Goal: Task Accomplishment & Management: Manage account settings

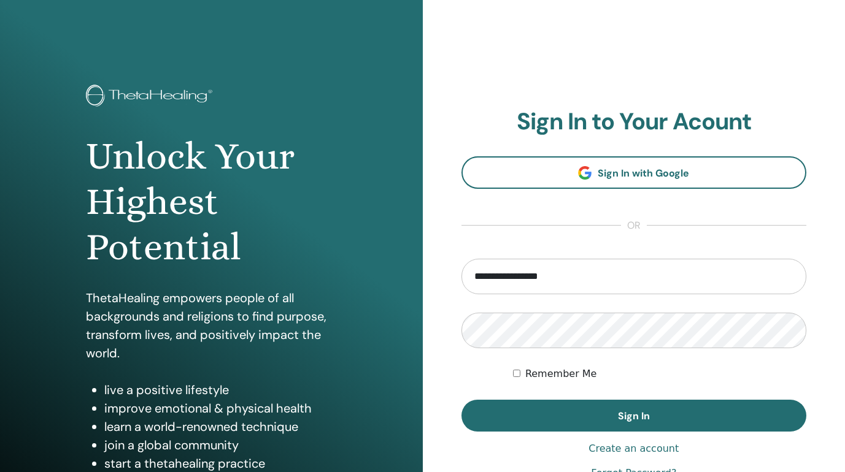
type input "**********"
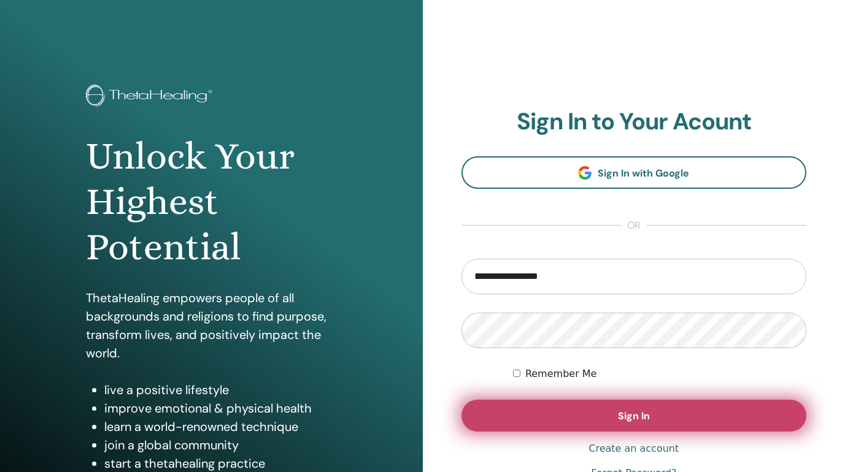
click at [637, 415] on span "Sign In" at bounding box center [634, 416] width 32 height 13
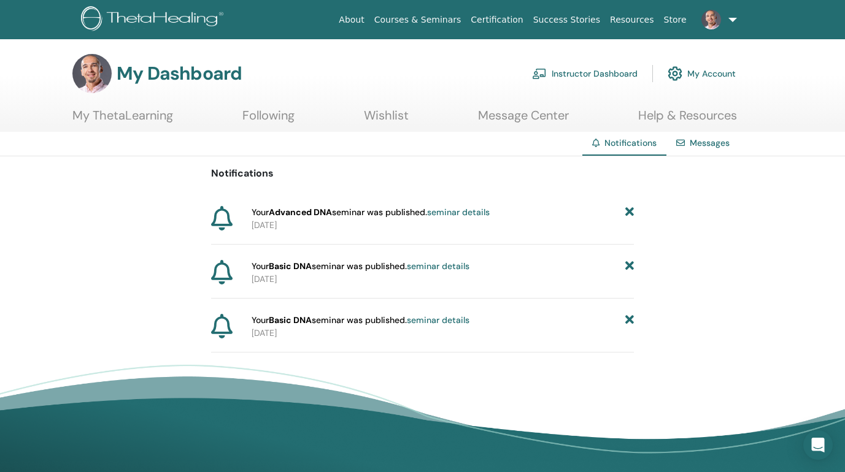
click at [627, 319] on icon at bounding box center [629, 320] width 9 height 13
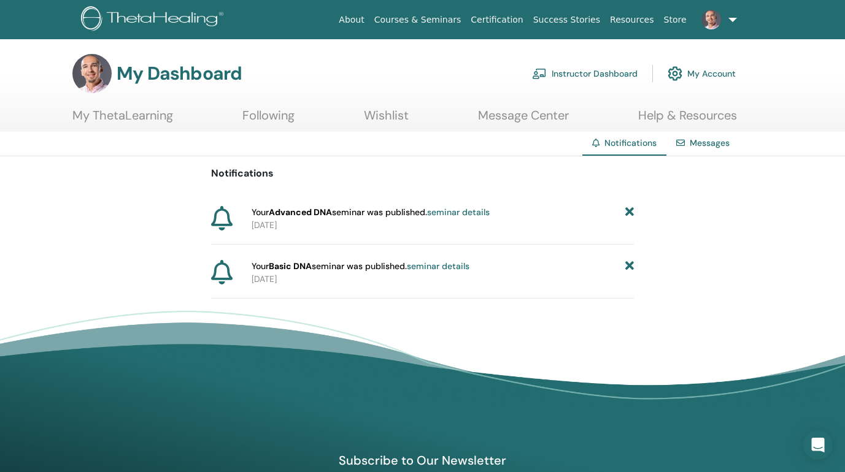
click at [629, 269] on icon at bounding box center [629, 266] width 9 height 13
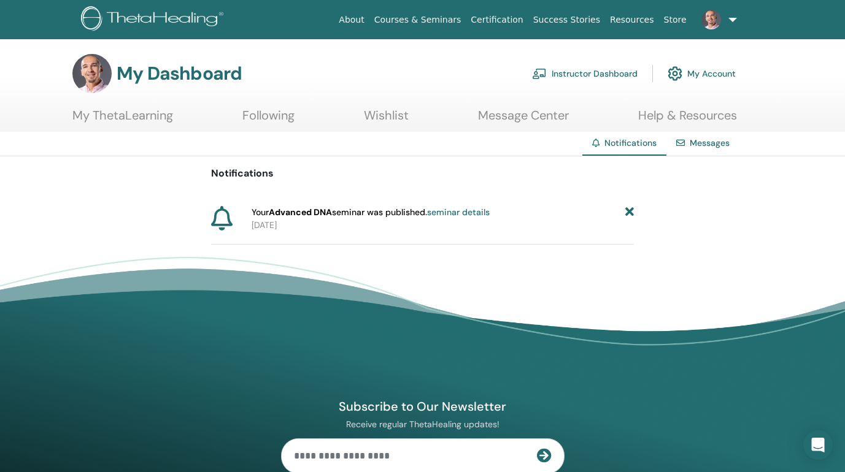
click at [627, 213] on icon at bounding box center [629, 212] width 9 height 13
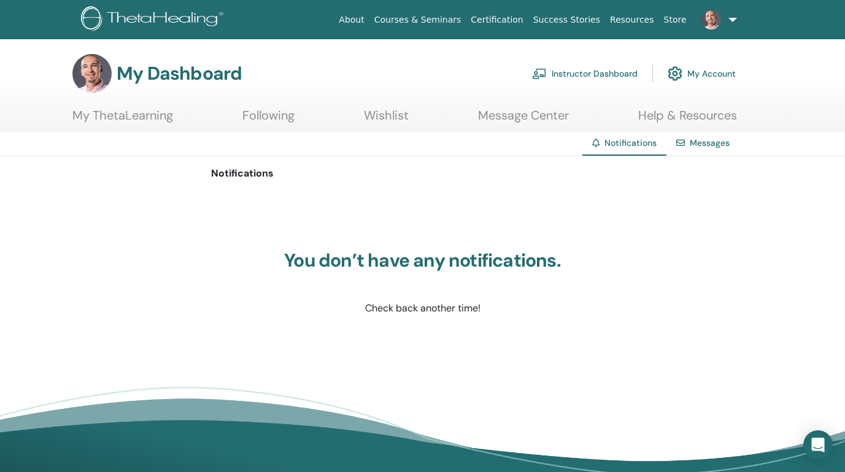
click at [581, 72] on link "Instructor Dashboard" at bounding box center [584, 73] width 105 height 27
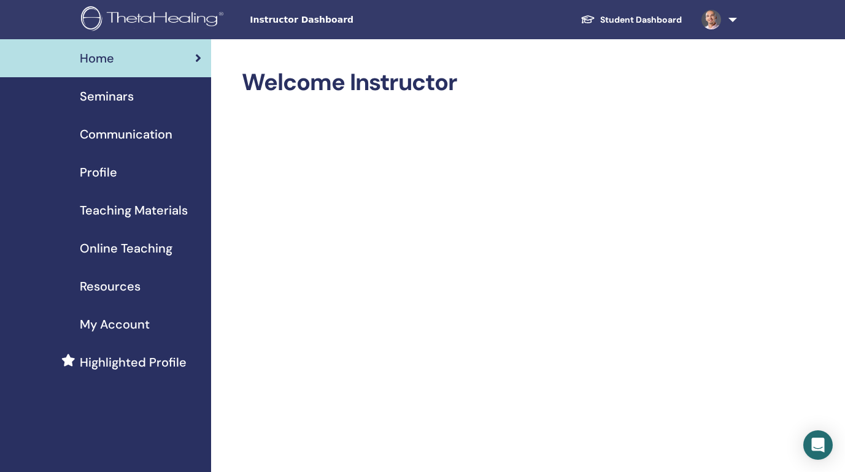
click at [111, 96] on span "Seminars" at bounding box center [107, 96] width 54 height 18
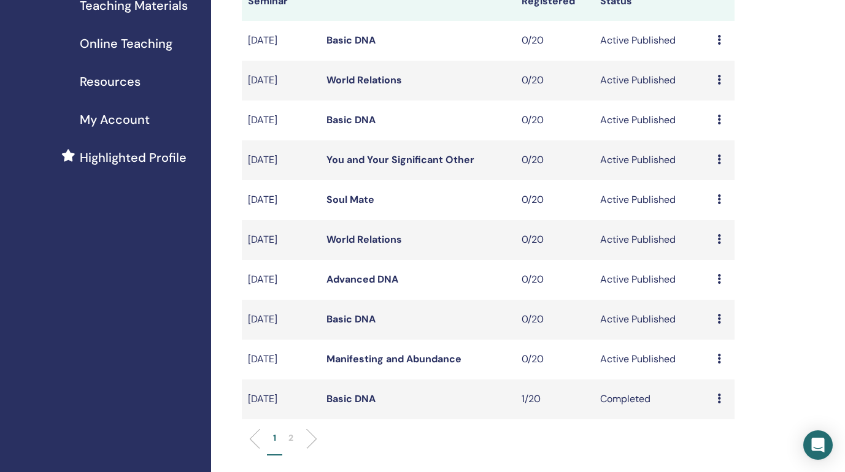
scroll to position [206, 0]
click at [347, 358] on link "Manifesting and Abundance" at bounding box center [393, 357] width 135 height 13
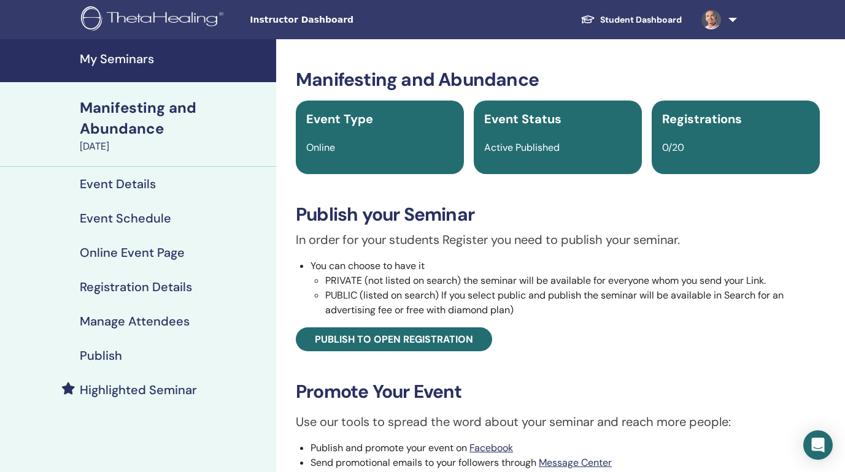
click at [118, 185] on h4 "Event Details" at bounding box center [118, 184] width 76 height 15
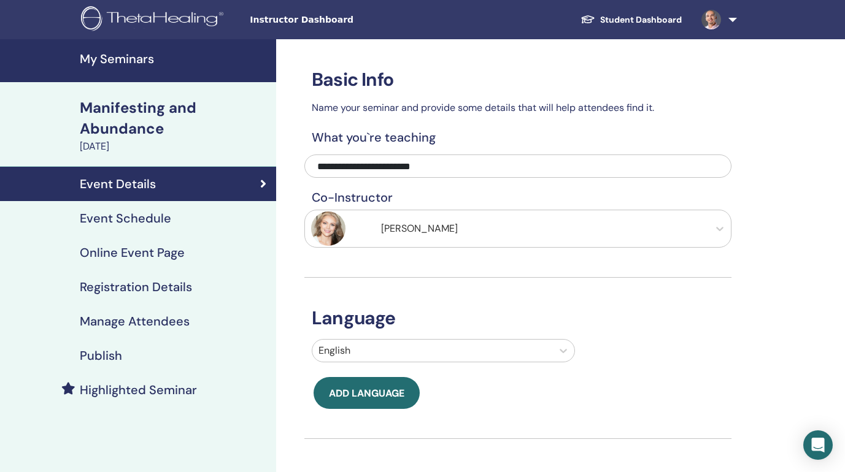
click at [119, 221] on h4 "Event Schedule" at bounding box center [125, 218] width 91 height 15
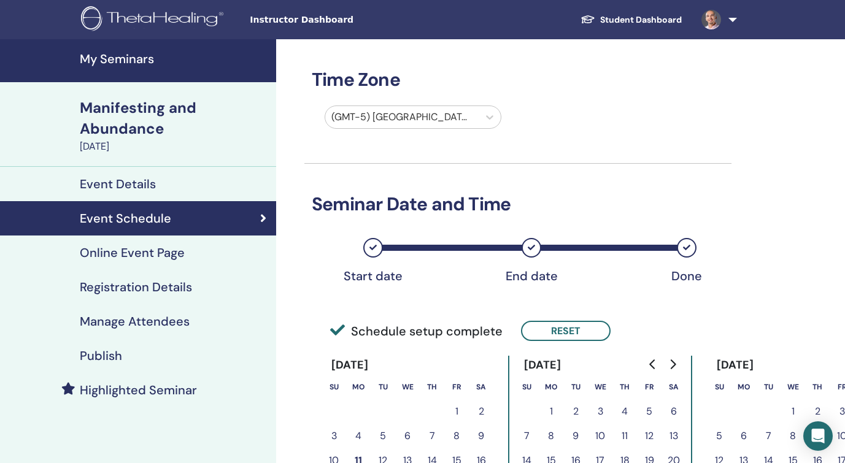
click at [143, 251] on h4 "Online Event Page" at bounding box center [132, 252] width 105 height 15
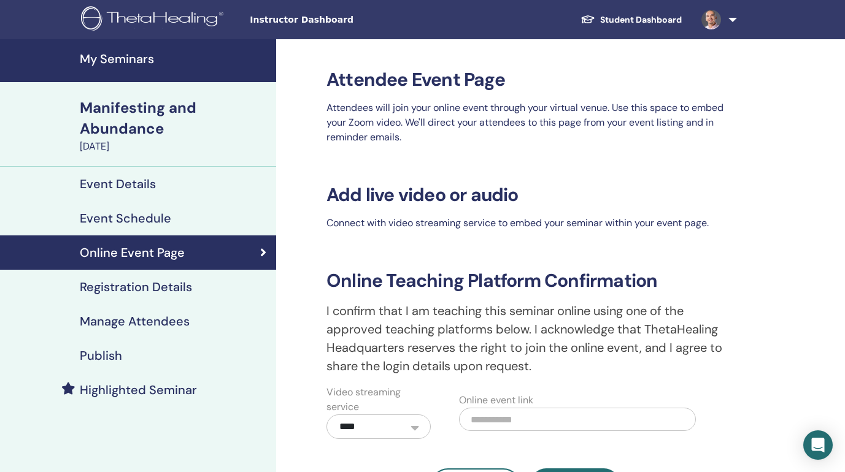
click at [141, 288] on h4 "Registration Details" at bounding box center [136, 287] width 112 height 15
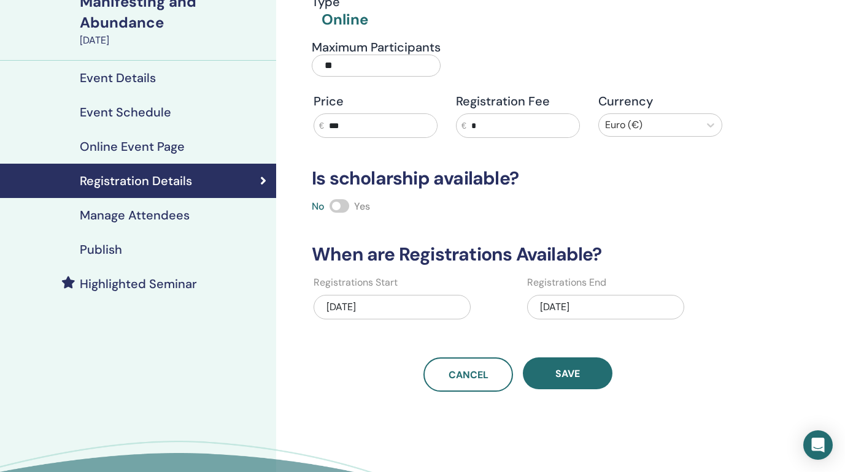
scroll to position [118, 0]
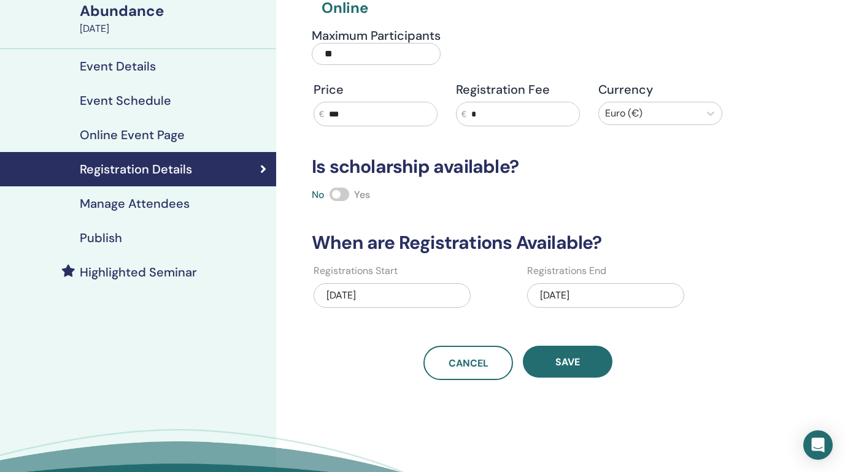
click at [358, 113] on input "***" at bounding box center [380, 113] width 113 height 23
type input "***"
click at [340, 193] on span at bounding box center [339, 194] width 20 height 13
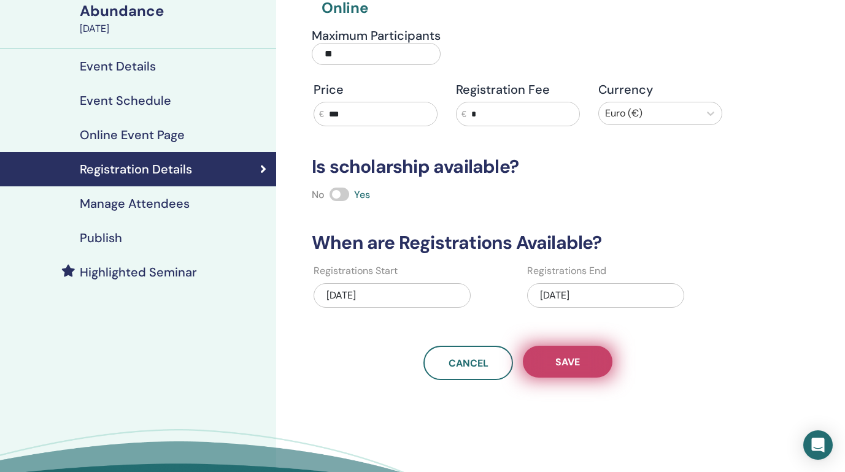
click at [564, 362] on span "Save" at bounding box center [567, 362] width 25 height 13
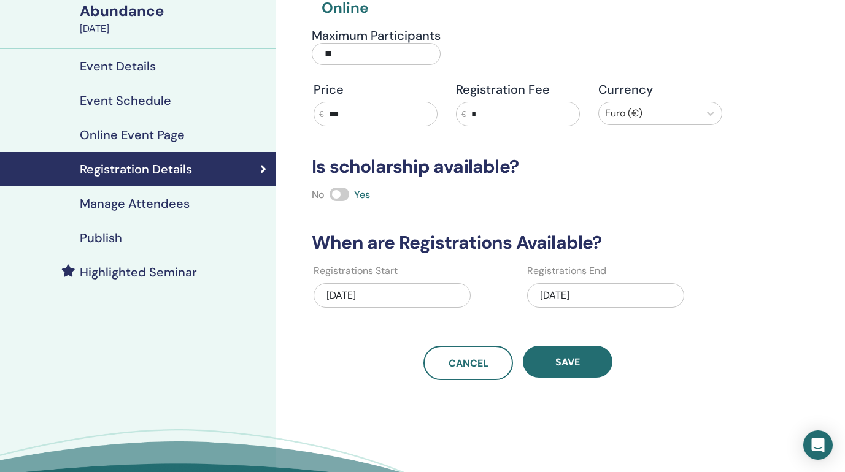
click at [564, 362] on span "Save" at bounding box center [567, 362] width 25 height 13
click at [107, 242] on h4 "Publish" at bounding box center [101, 238] width 42 height 15
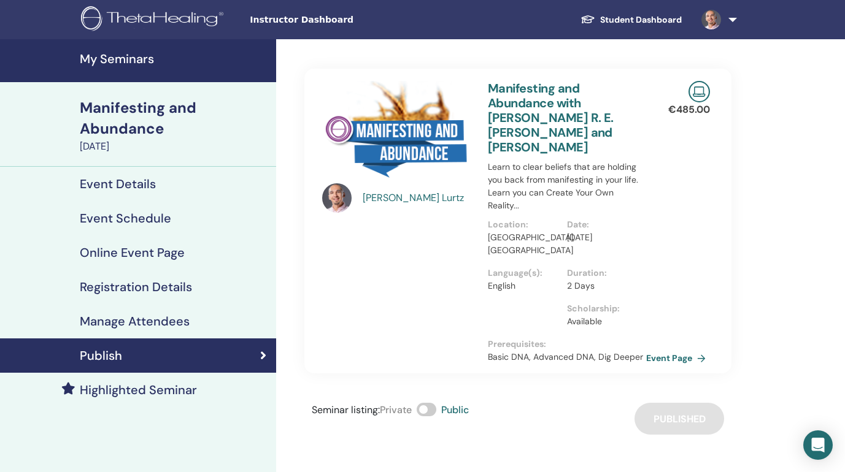
click at [128, 58] on h4 "My Seminars" at bounding box center [174, 59] width 189 height 15
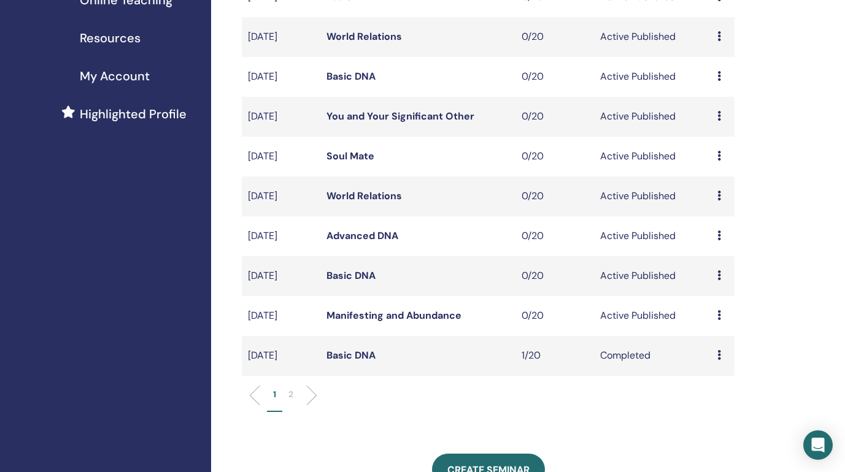
scroll to position [248, 0]
click at [353, 275] on link "Basic DNA" at bounding box center [350, 275] width 49 height 13
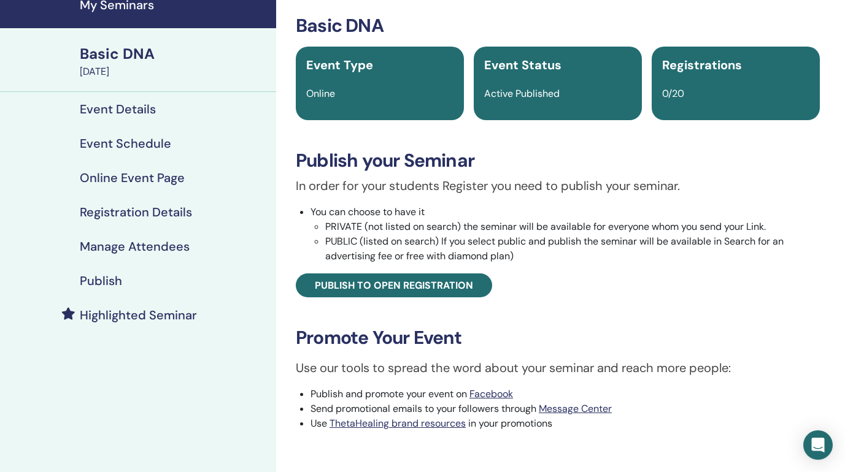
scroll to position [40, 0]
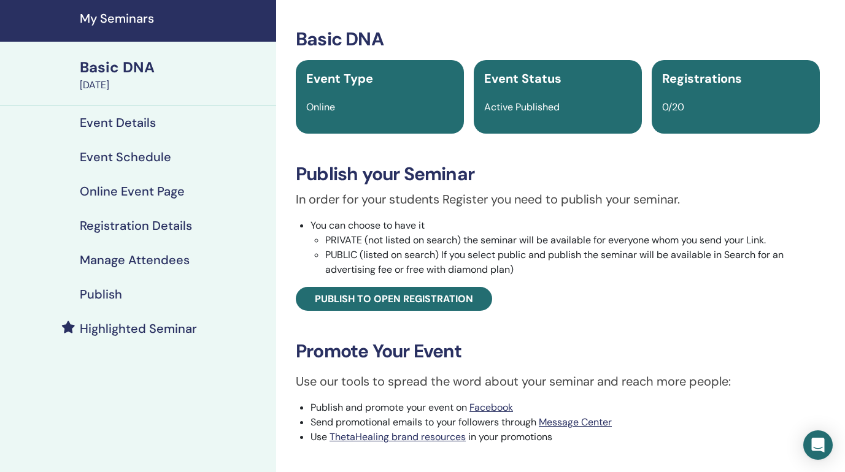
click at [107, 293] on h4 "Publish" at bounding box center [101, 294] width 42 height 15
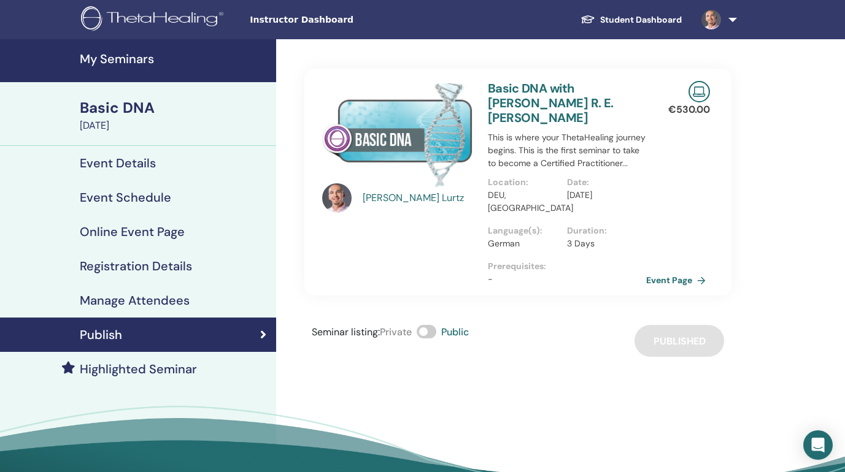
click at [134, 58] on h4 "My Seminars" at bounding box center [174, 59] width 189 height 15
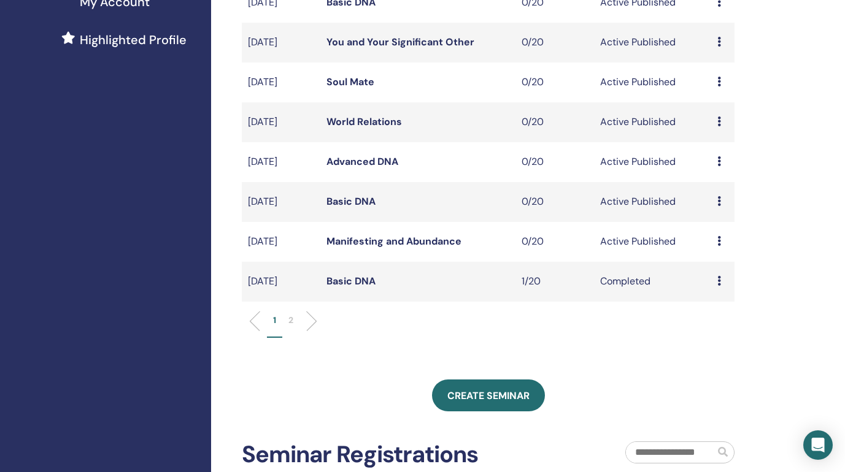
scroll to position [305, 0]
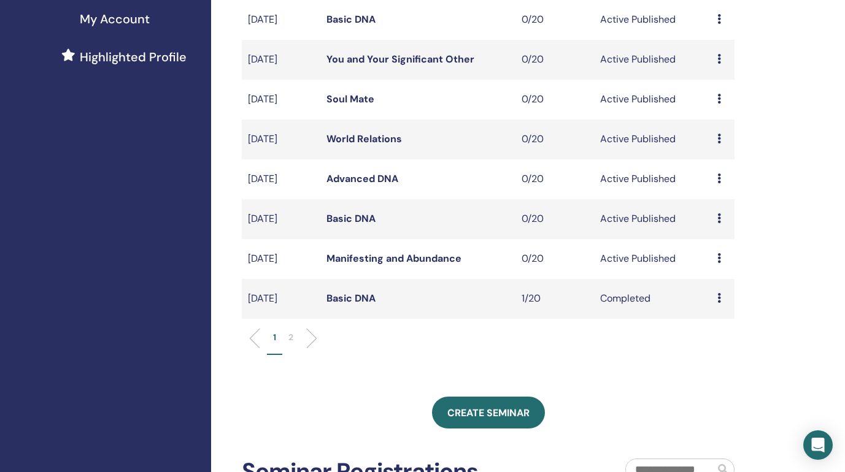
click at [335, 134] on link "World Relations" at bounding box center [363, 138] width 75 height 13
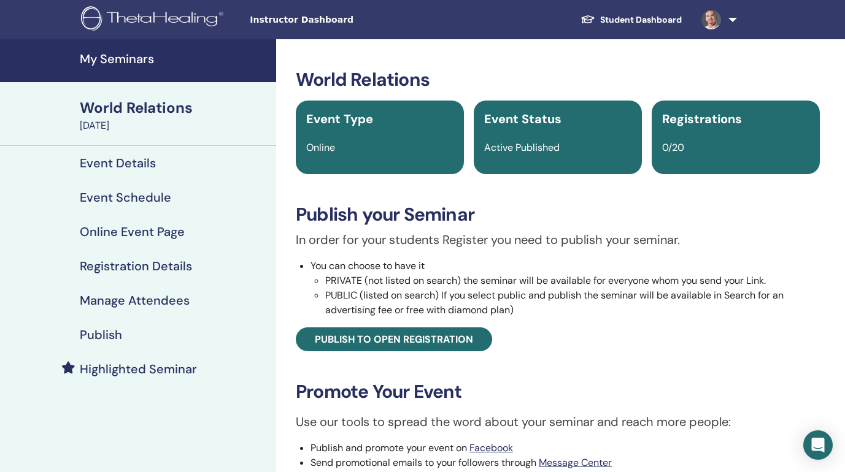
click at [108, 333] on h4 "Publish" at bounding box center [101, 335] width 42 height 15
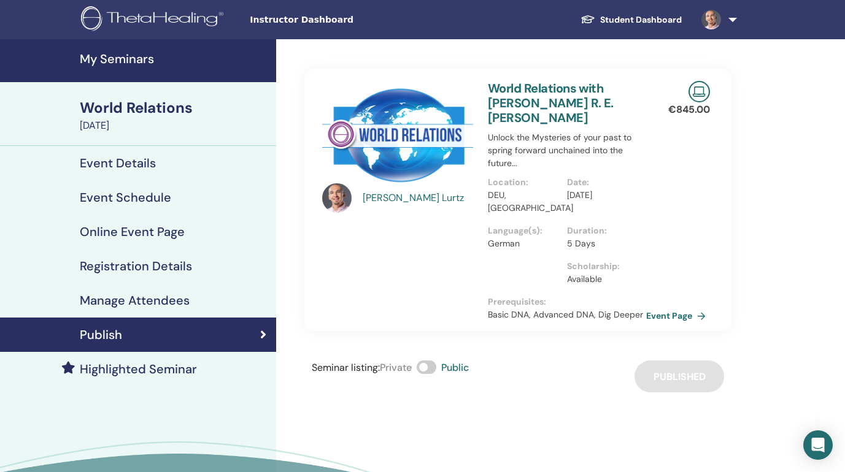
click at [109, 61] on h4 "My Seminars" at bounding box center [174, 59] width 189 height 15
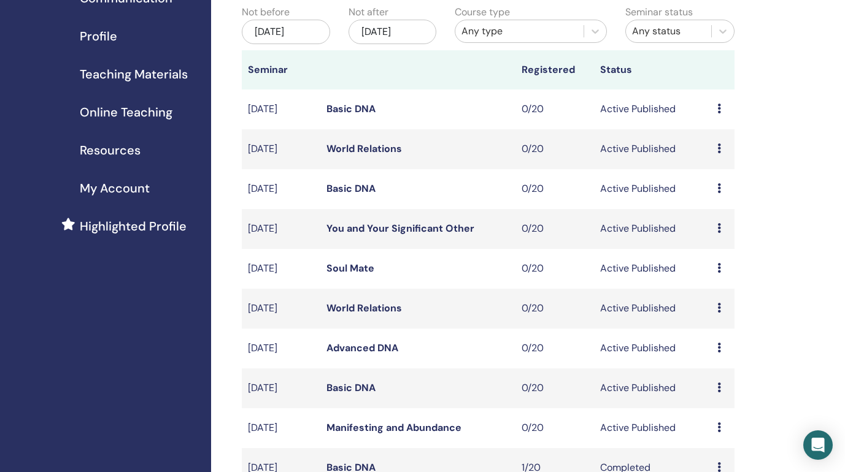
scroll to position [197, 0]
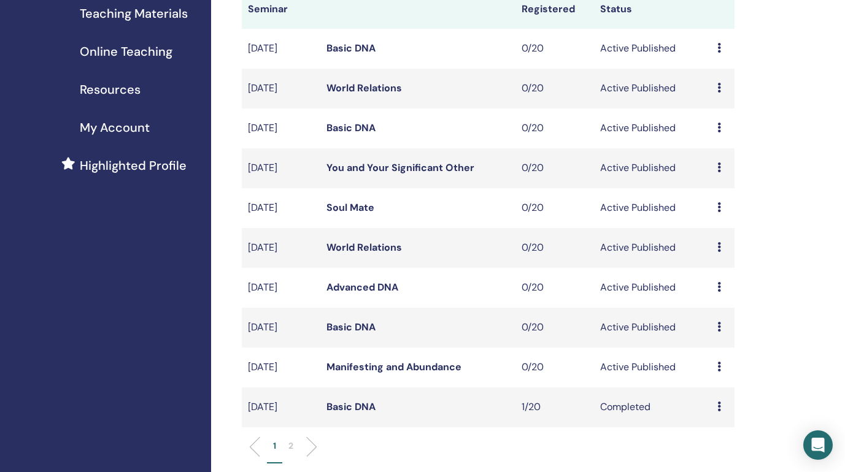
click at [354, 204] on link "Soul Mate" at bounding box center [350, 207] width 48 height 13
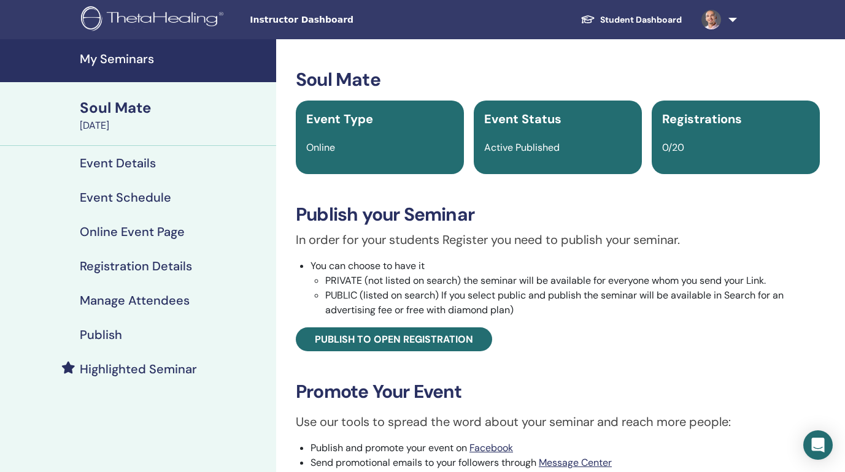
click at [128, 163] on h4 "Event Details" at bounding box center [118, 163] width 76 height 15
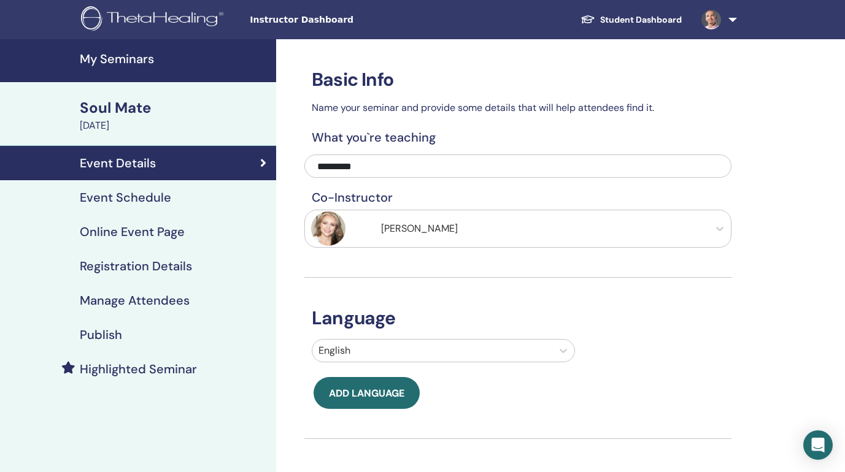
click at [126, 199] on h4 "Event Schedule" at bounding box center [125, 197] width 91 height 15
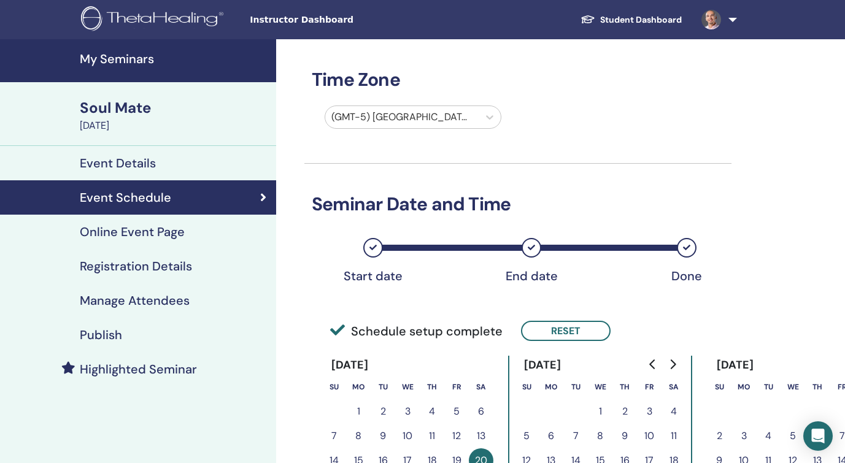
click at [137, 236] on h4 "Online Event Page" at bounding box center [132, 231] width 105 height 15
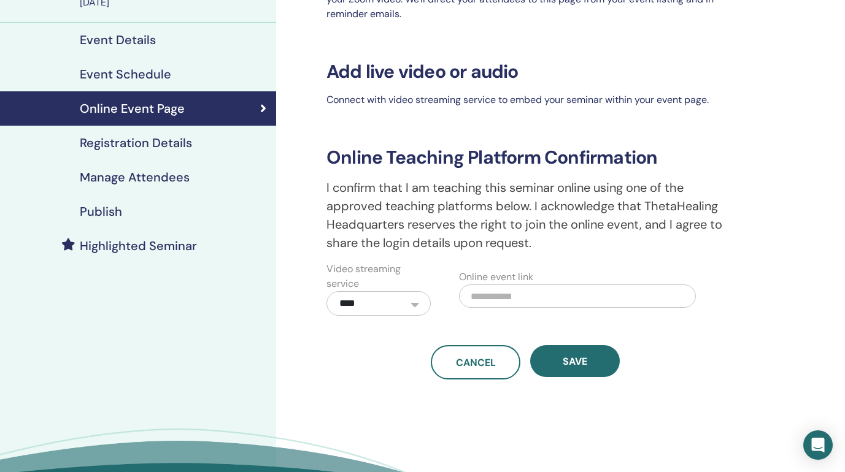
scroll to position [132, 0]
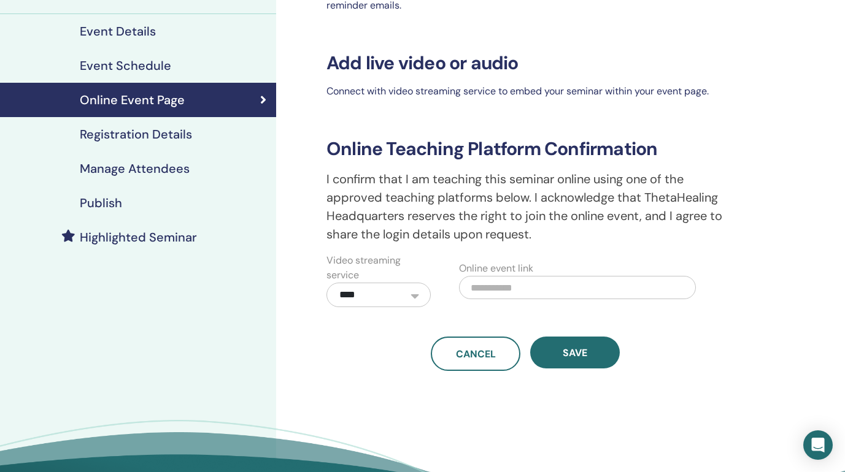
click at [171, 134] on h4 "Registration Details" at bounding box center [136, 134] width 112 height 15
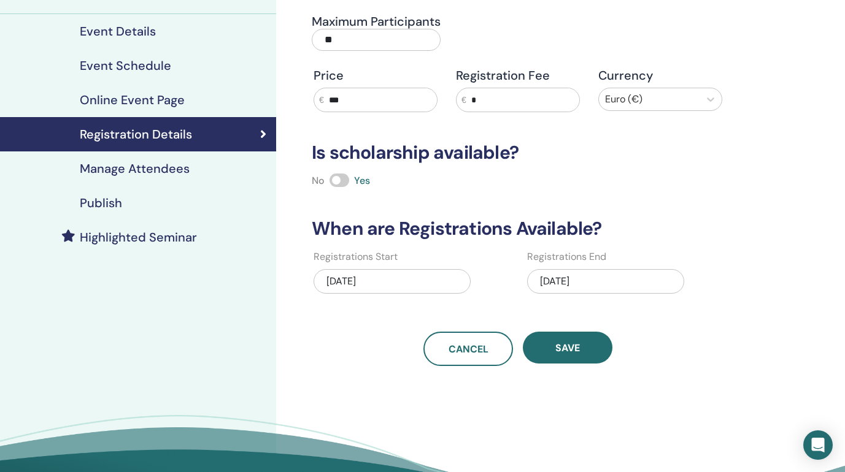
click at [349, 105] on input "***" at bounding box center [380, 99] width 113 height 23
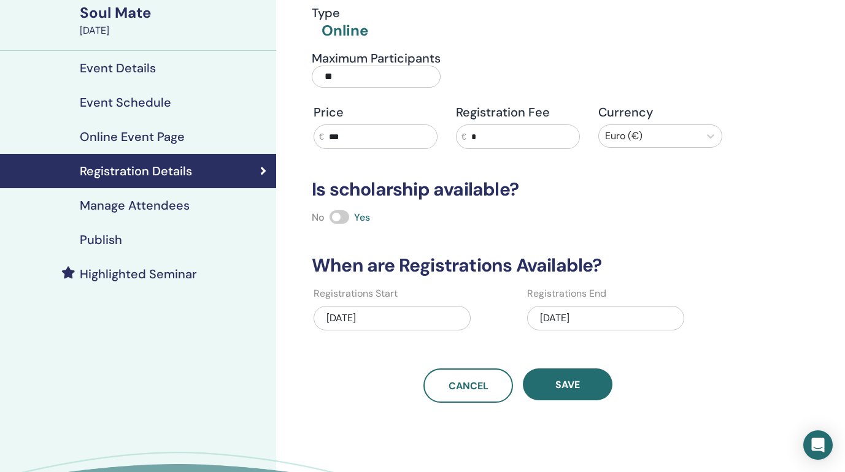
scroll to position [100, 0]
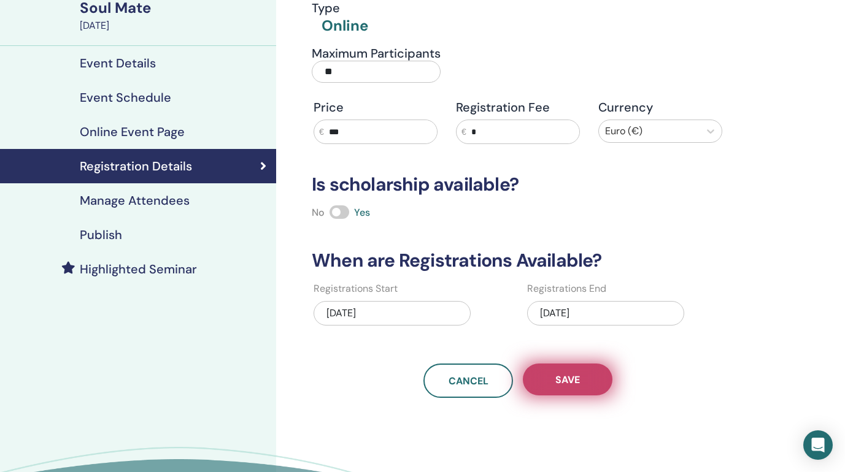
type input "***"
click at [573, 383] on span "Save" at bounding box center [567, 380] width 25 height 13
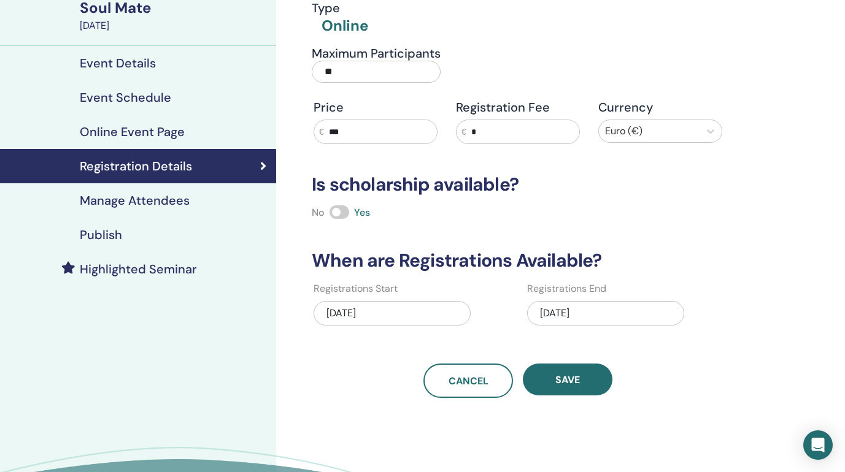
click at [573, 383] on span "Save" at bounding box center [567, 380] width 25 height 13
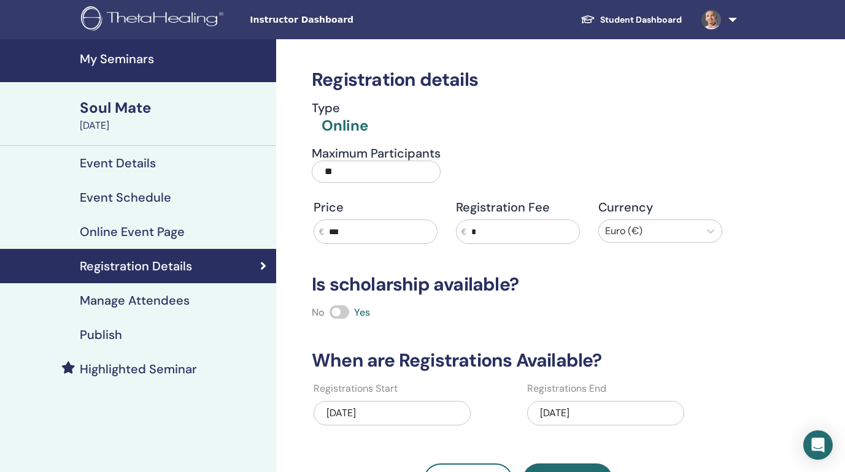
scroll to position [0, 0]
click at [369, 230] on input "***" at bounding box center [380, 231] width 113 height 23
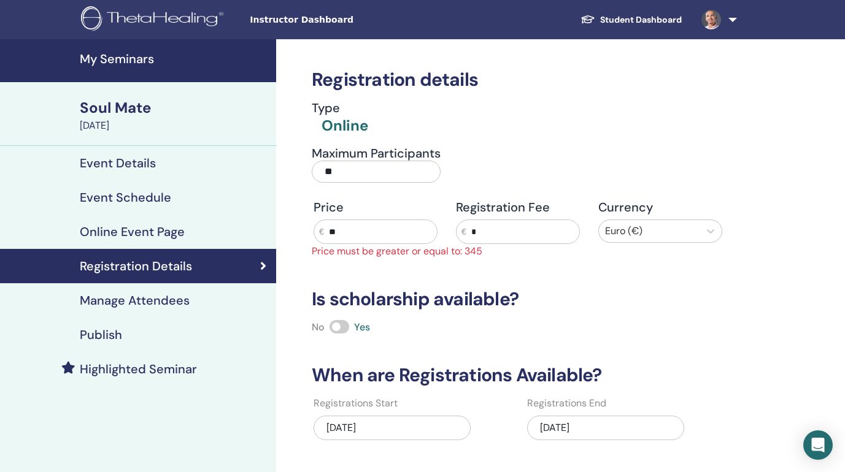
type input "***"
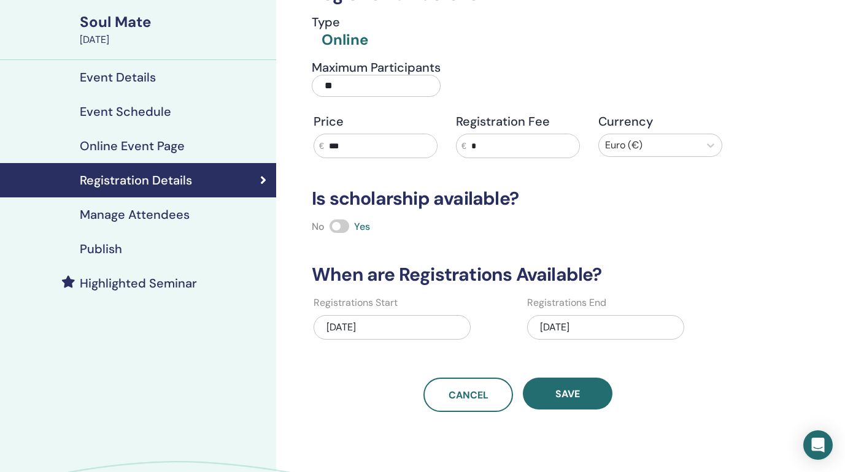
scroll to position [102, 0]
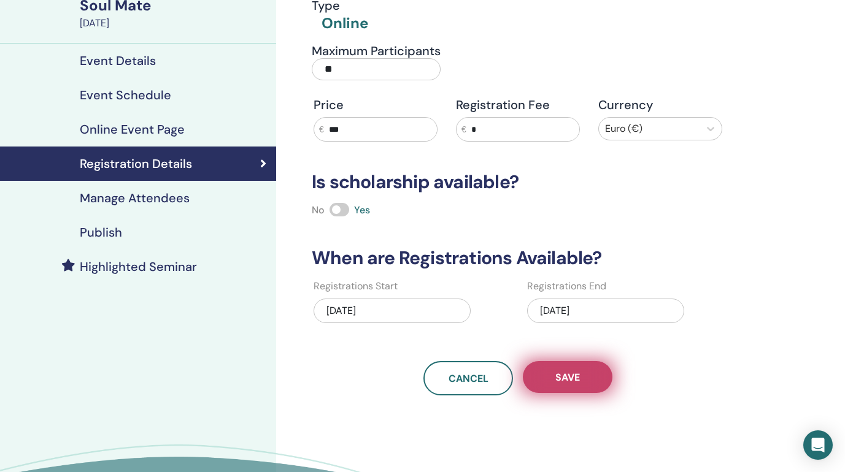
click at [573, 371] on span "Save" at bounding box center [567, 377] width 25 height 13
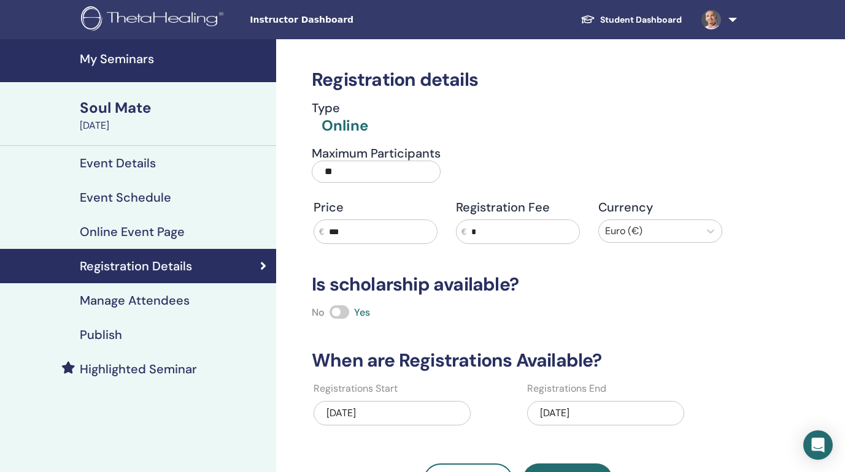
scroll to position [0, 0]
click at [110, 337] on h4 "Publish" at bounding box center [101, 335] width 42 height 15
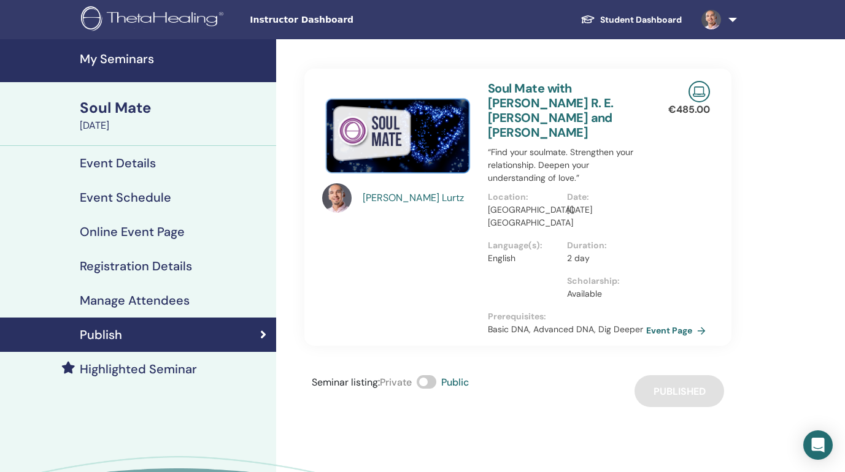
click at [105, 59] on h4 "My Seminars" at bounding box center [174, 59] width 189 height 15
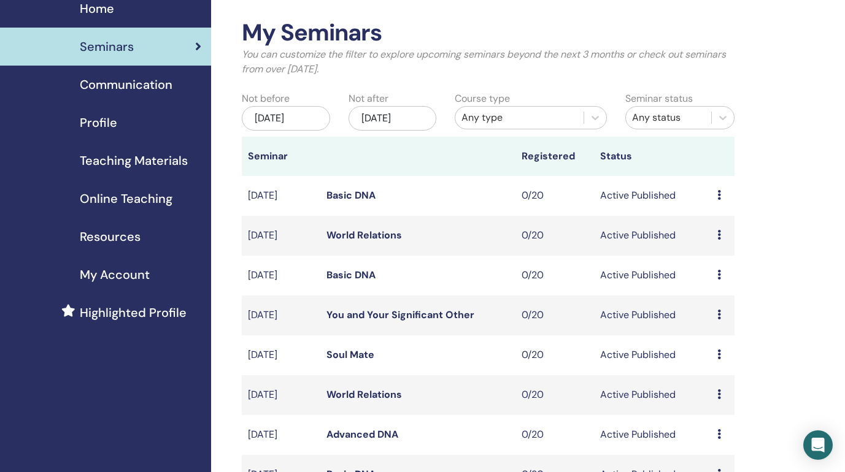
scroll to position [51, 0]
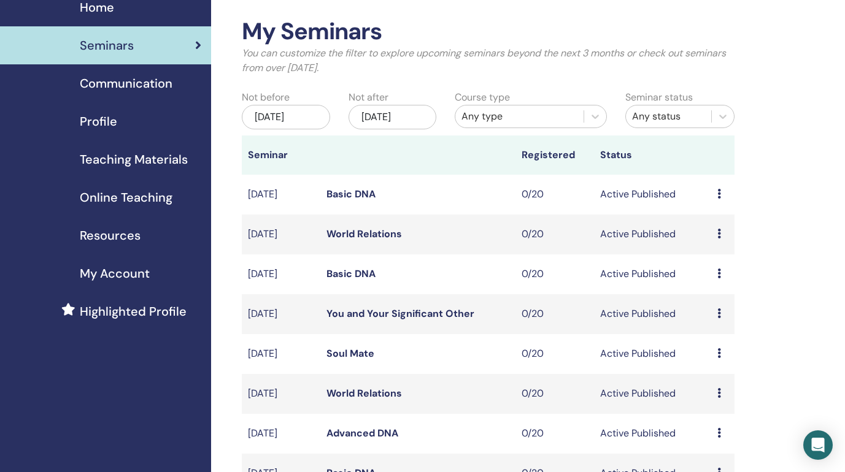
click at [362, 315] on link "You and Your Significant Other" at bounding box center [400, 313] width 148 height 13
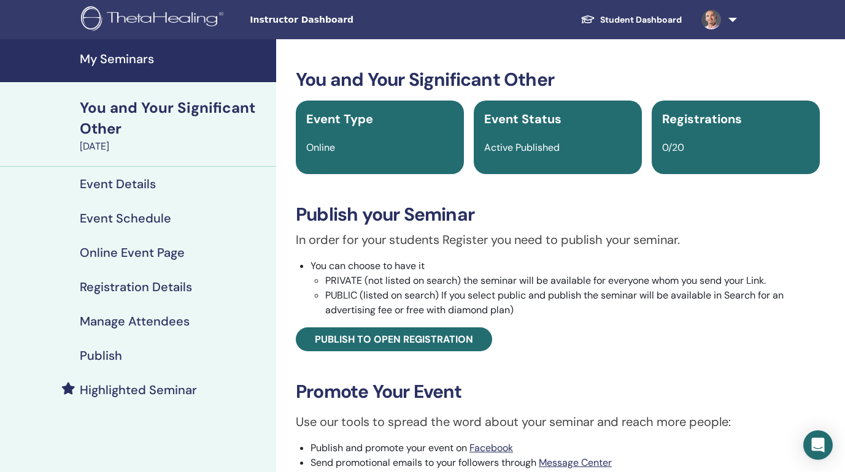
click at [125, 252] on h4 "Online Event Page" at bounding box center [132, 252] width 105 height 15
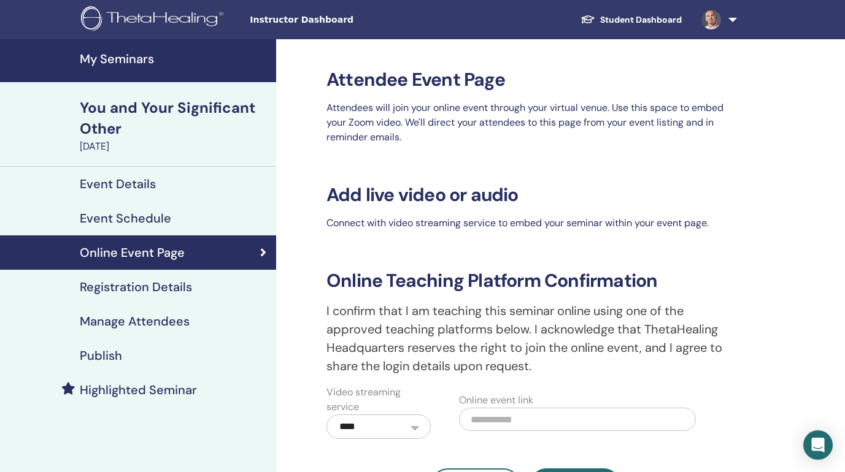
click at [129, 288] on h4 "Registration Details" at bounding box center [136, 287] width 112 height 15
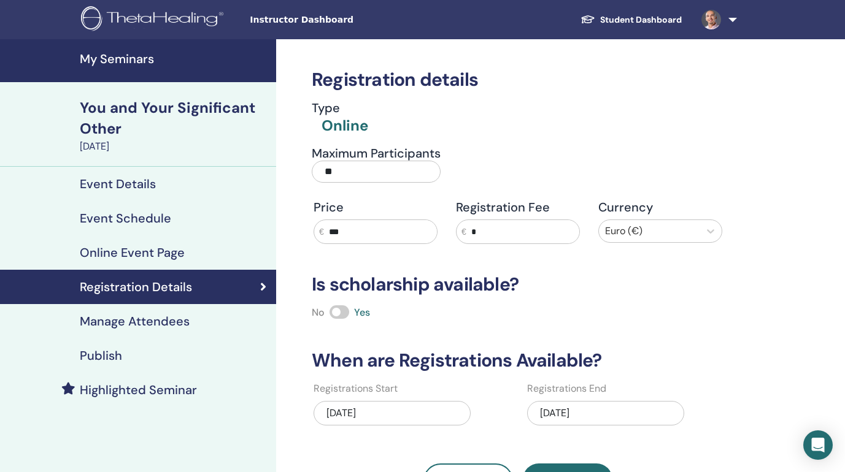
click at [352, 237] on input "***" at bounding box center [380, 231] width 113 height 23
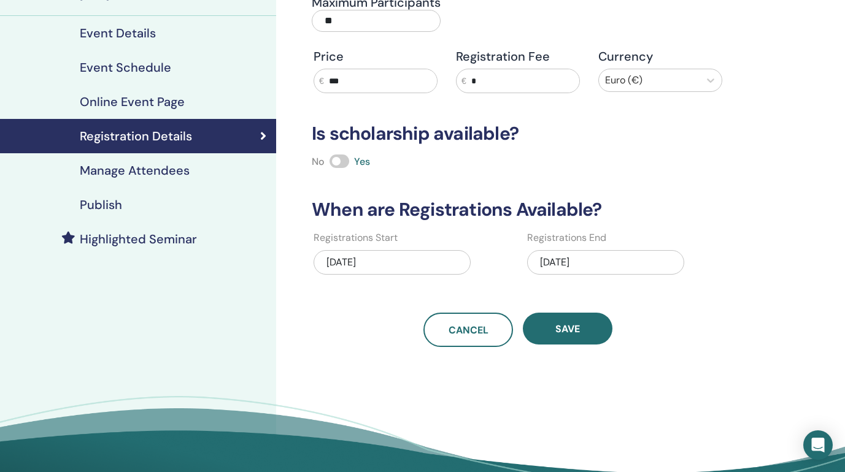
scroll to position [178, 0]
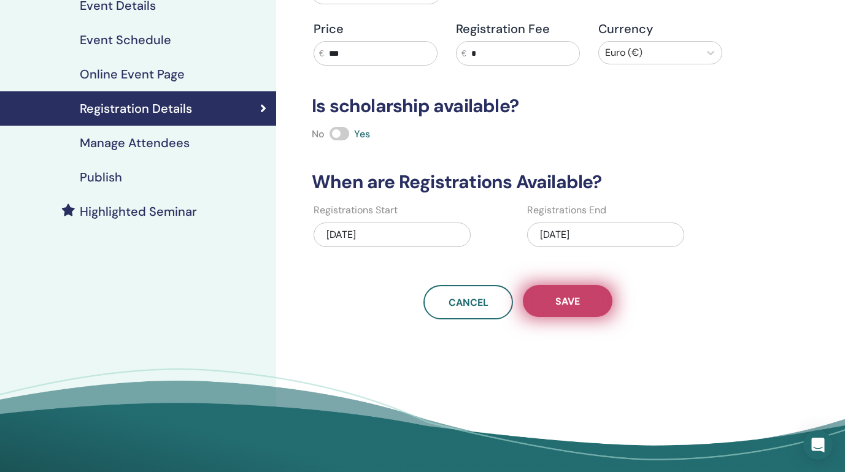
type input "***"
click at [572, 304] on span "Save" at bounding box center [567, 301] width 25 height 13
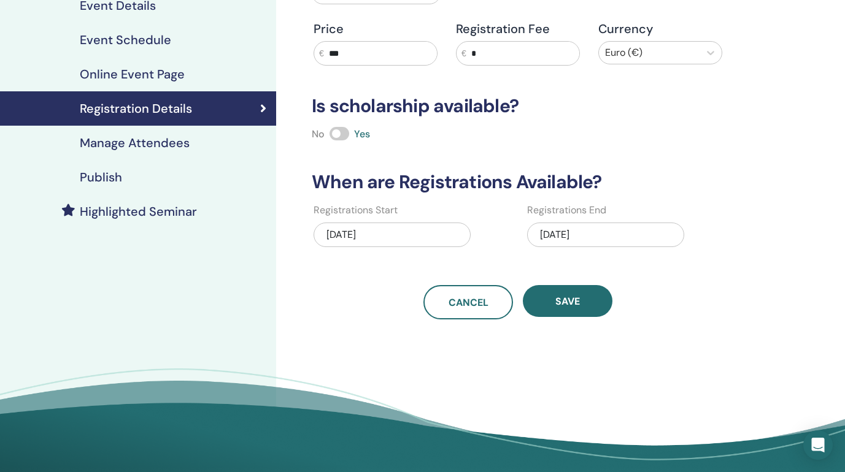
click at [572, 304] on span "Save" at bounding box center [567, 301] width 25 height 13
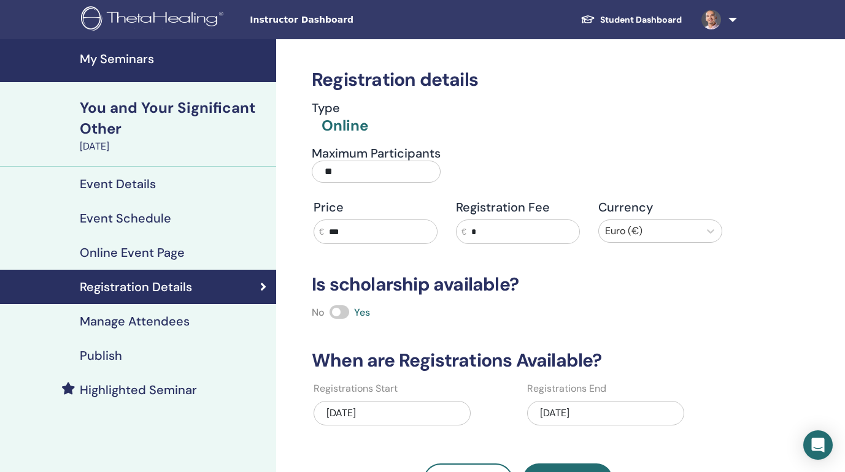
scroll to position [0, 0]
click at [105, 358] on h4 "Publish" at bounding box center [101, 355] width 42 height 15
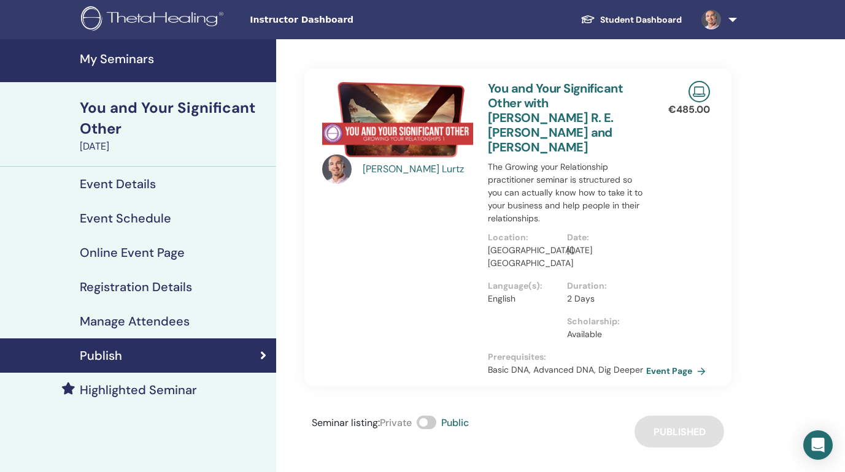
click at [120, 61] on h4 "My Seminars" at bounding box center [174, 59] width 189 height 15
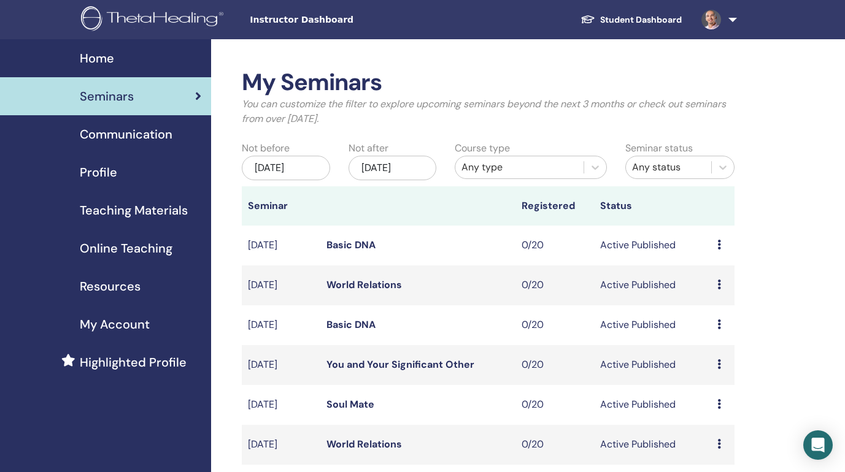
click at [340, 323] on link "Basic DNA" at bounding box center [350, 324] width 49 height 13
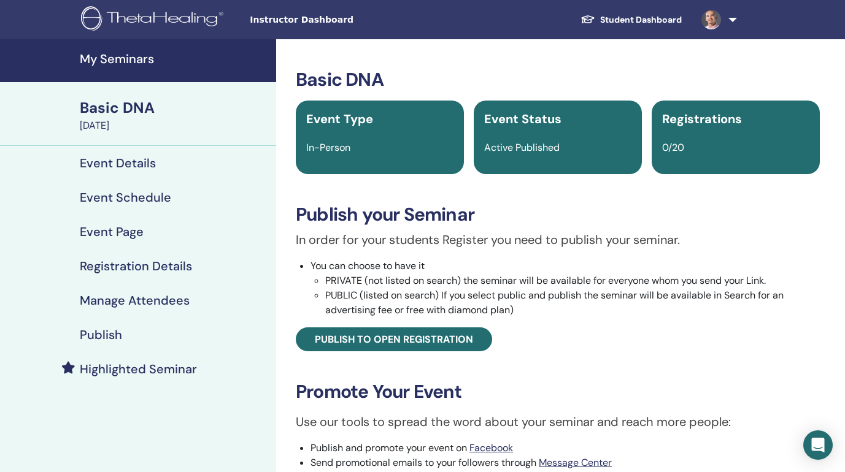
click at [129, 231] on h4 "Event Page" at bounding box center [112, 231] width 64 height 15
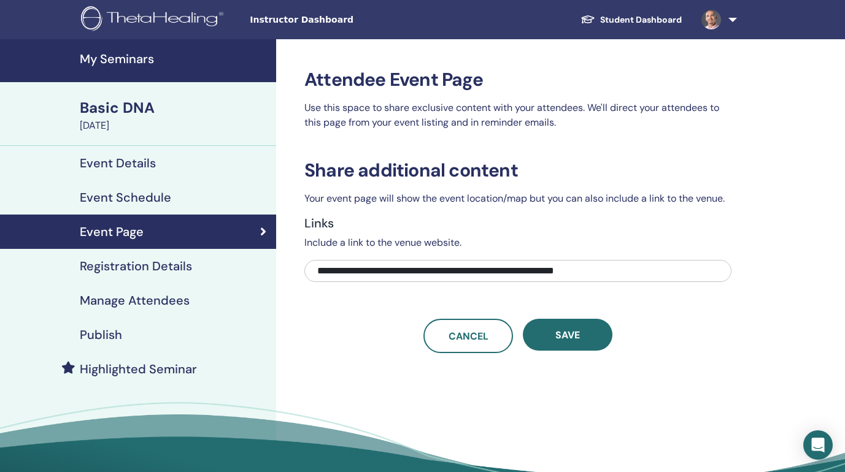
click at [119, 267] on h4 "Registration Details" at bounding box center [136, 266] width 112 height 15
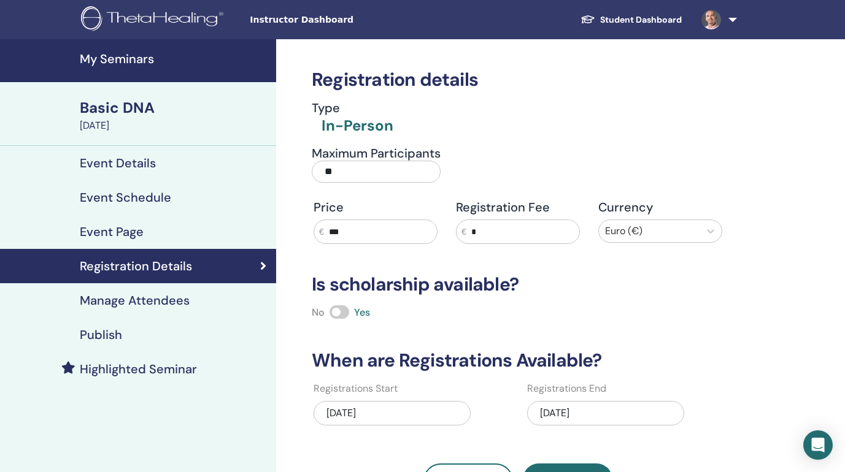
click at [358, 232] on input "***" at bounding box center [380, 231] width 113 height 23
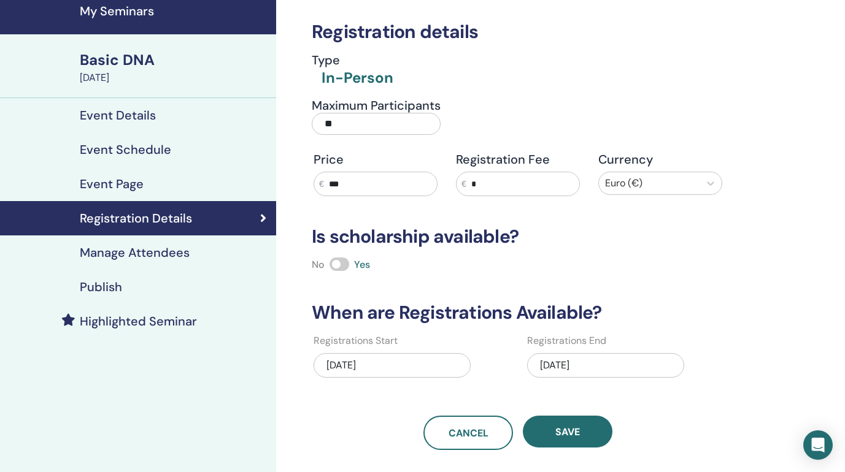
scroll to position [95, 0]
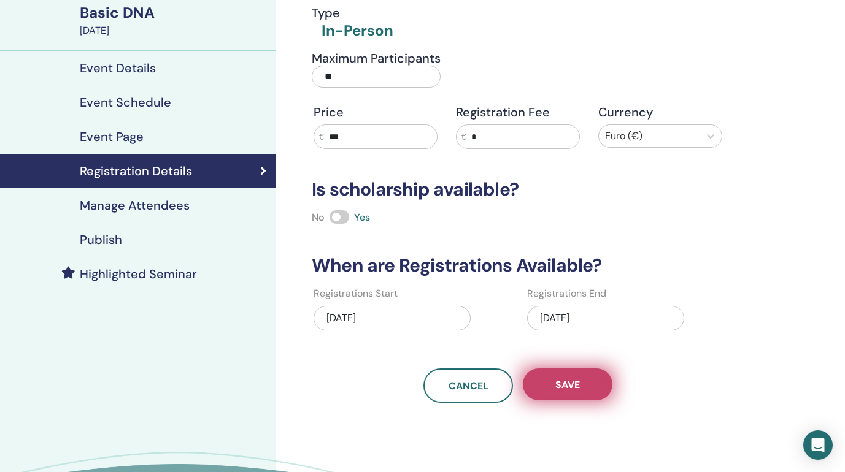
type input "***"
click at [573, 393] on button "Save" at bounding box center [568, 385] width 90 height 32
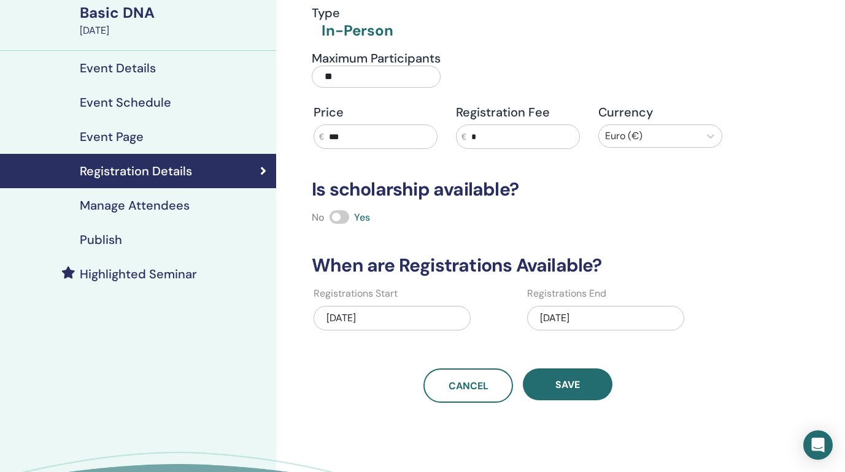
click at [573, 393] on button "Save" at bounding box center [568, 385] width 90 height 32
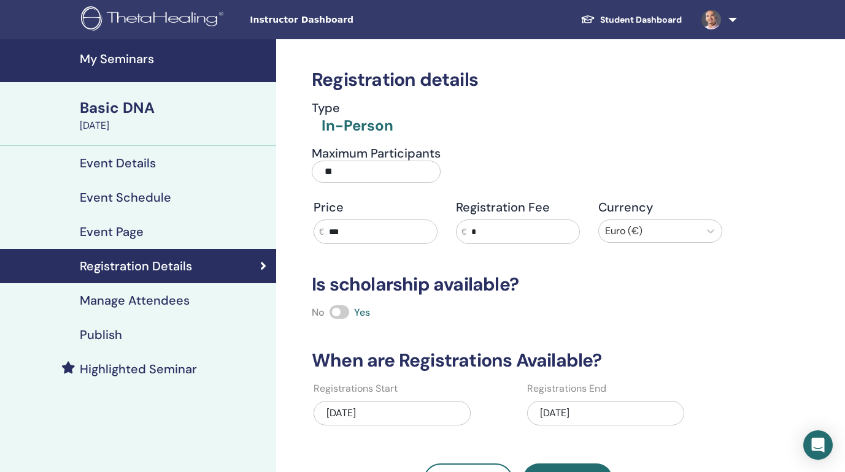
scroll to position [0, 0]
click at [96, 330] on h4 "Publish" at bounding box center [101, 335] width 42 height 15
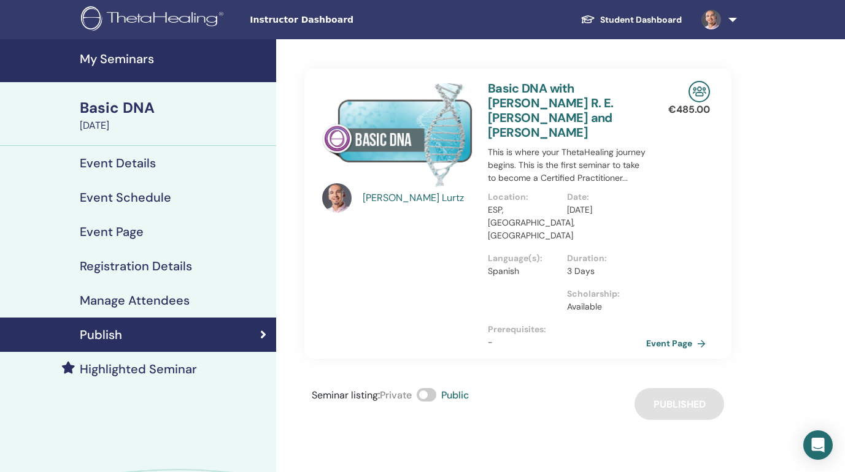
click at [124, 53] on h4 "My Seminars" at bounding box center [174, 59] width 189 height 15
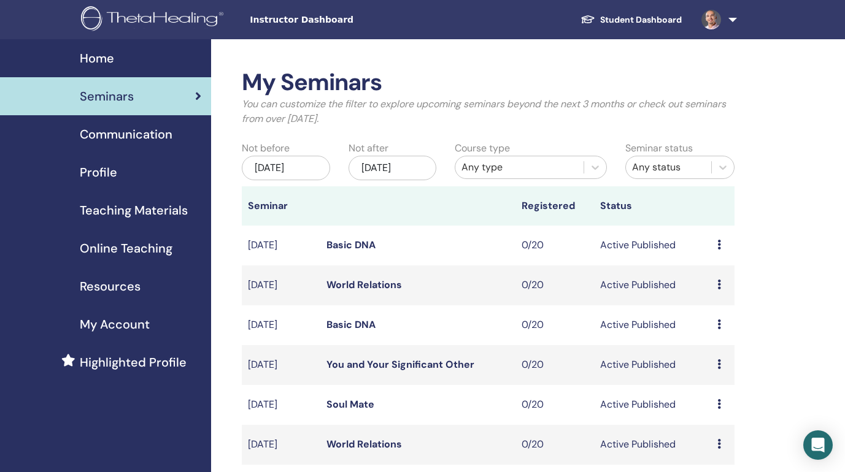
click at [350, 326] on link "Basic DNA" at bounding box center [350, 324] width 49 height 13
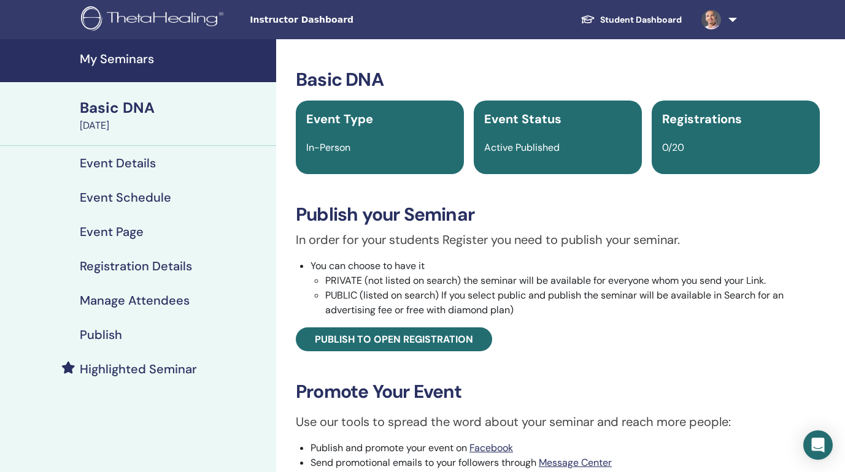
click at [112, 341] on h4 "Publish" at bounding box center [101, 335] width 42 height 15
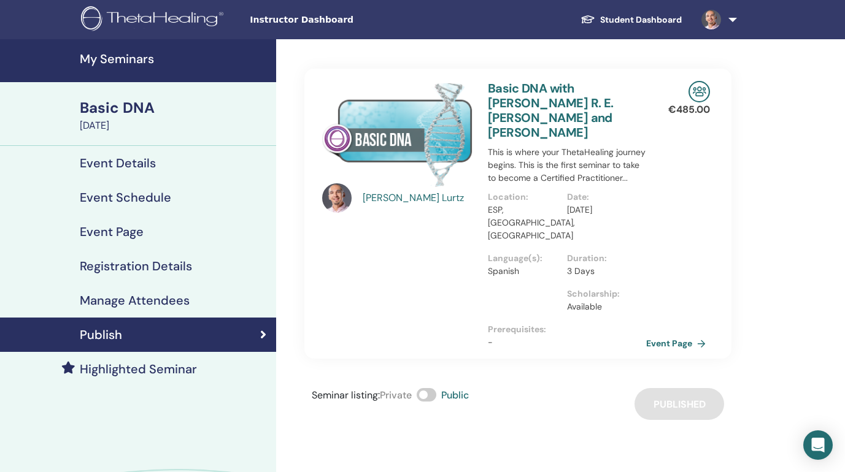
click at [128, 57] on h4 "My Seminars" at bounding box center [174, 59] width 189 height 15
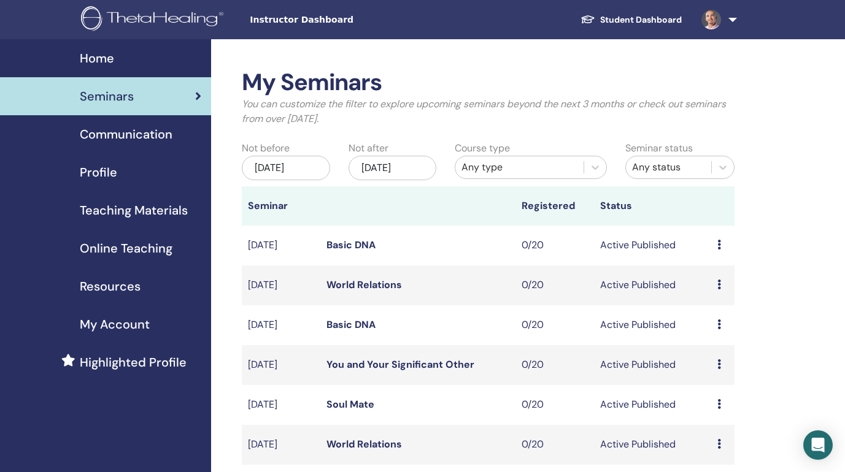
click at [335, 242] on link "Basic DNA" at bounding box center [350, 245] width 49 height 13
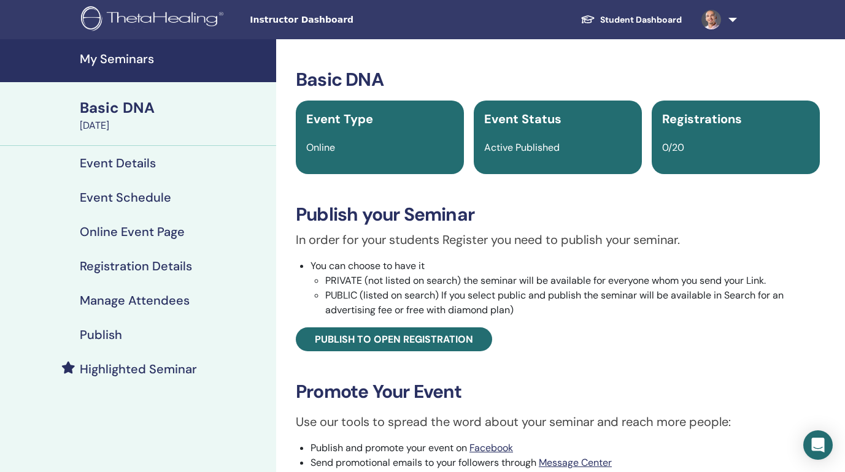
click at [138, 267] on h4 "Registration Details" at bounding box center [136, 266] width 112 height 15
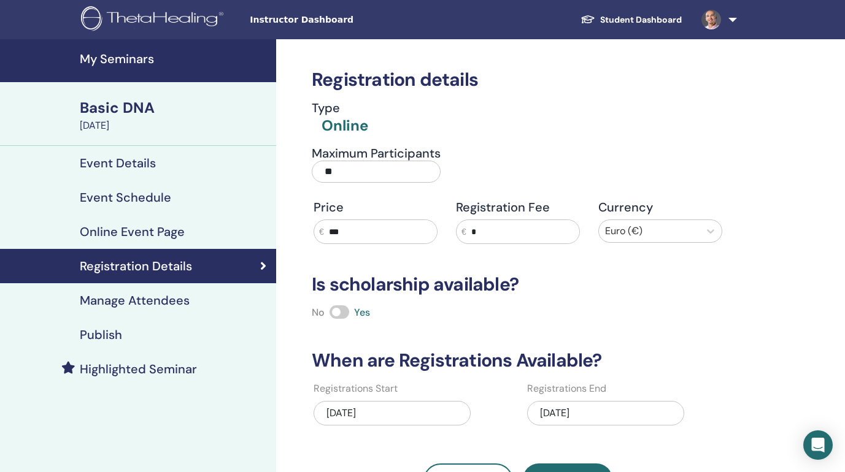
click at [112, 339] on h4 "Publish" at bounding box center [101, 335] width 42 height 15
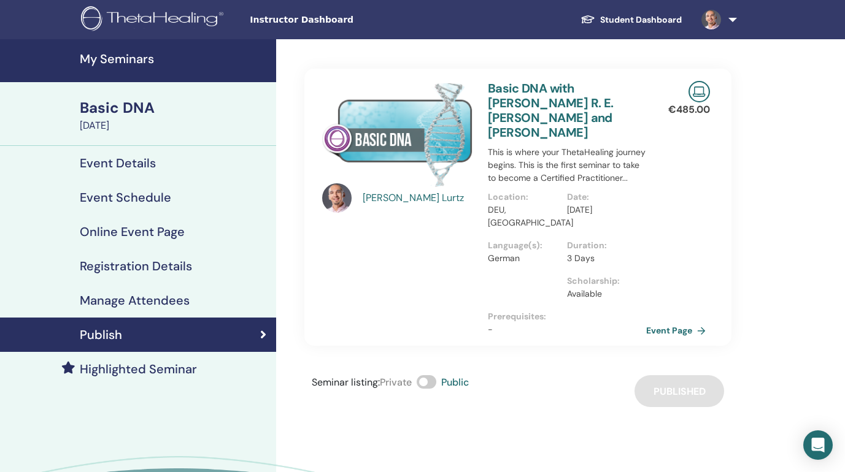
click at [110, 59] on h4 "My Seminars" at bounding box center [174, 59] width 189 height 15
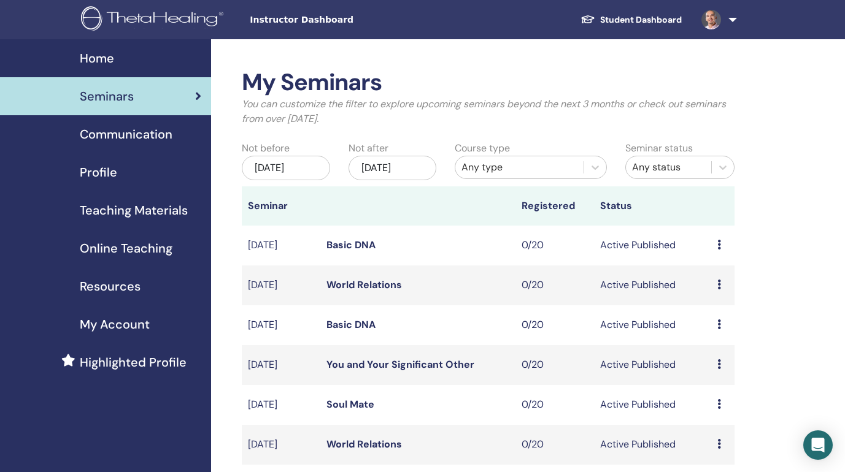
click at [384, 167] on div "[DATE]" at bounding box center [392, 168] width 88 height 25
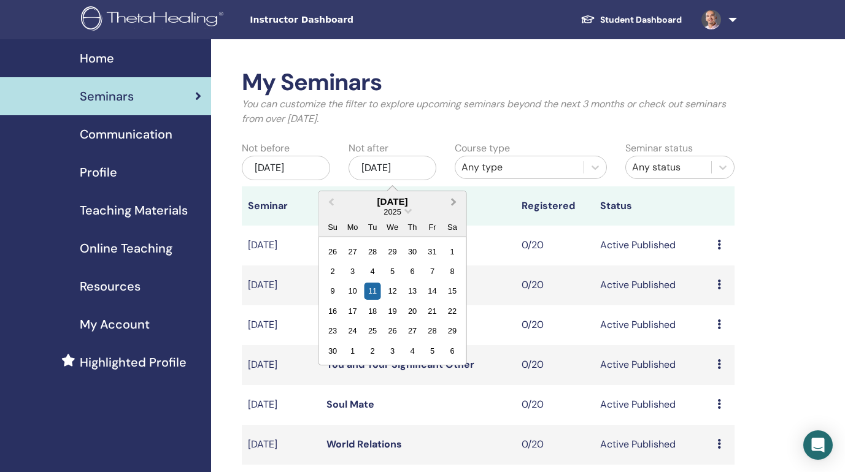
click at [457, 202] on button "Next Month" at bounding box center [455, 203] width 20 height 20
click at [391, 331] on div "31" at bounding box center [392, 331] width 17 height 17
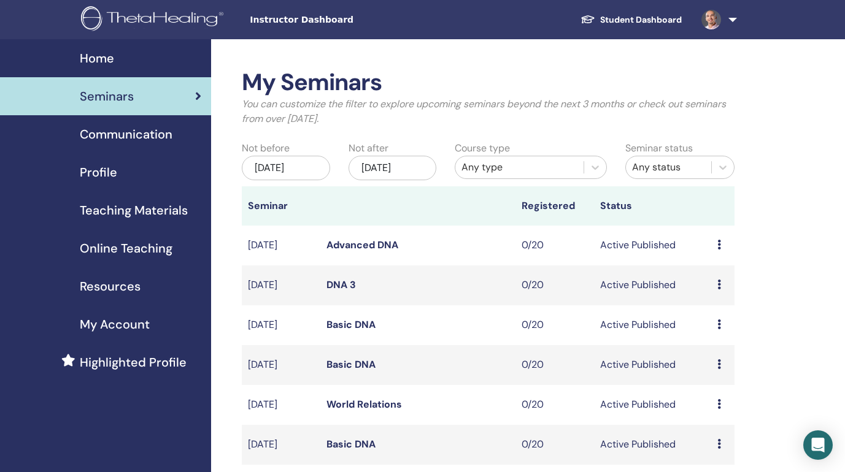
click at [341, 326] on link "Basic DNA" at bounding box center [350, 324] width 49 height 13
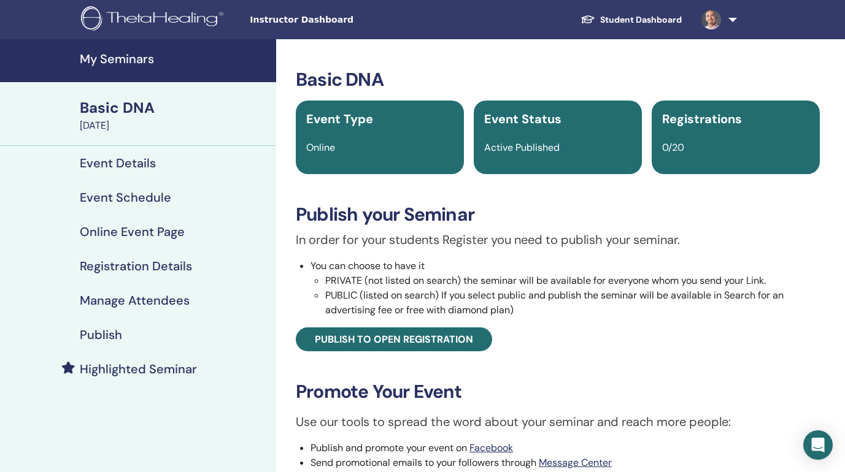
click at [110, 232] on h4 "Online Event Page" at bounding box center [132, 231] width 105 height 15
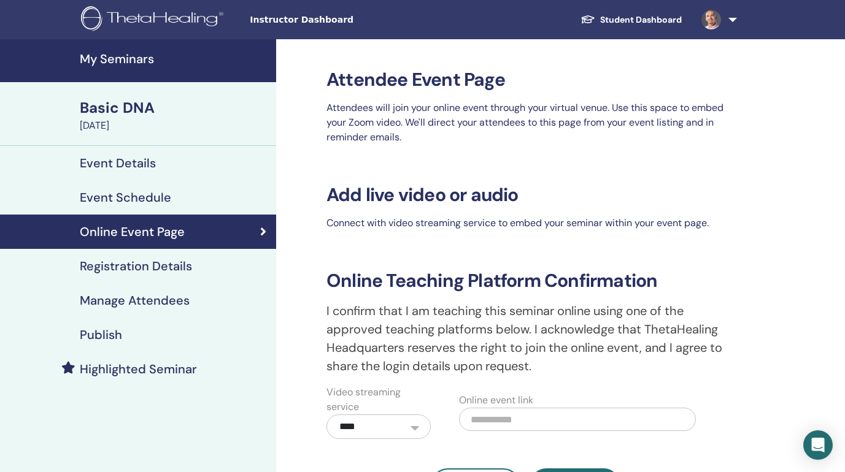
click at [113, 194] on h4 "Event Schedule" at bounding box center [125, 197] width 91 height 15
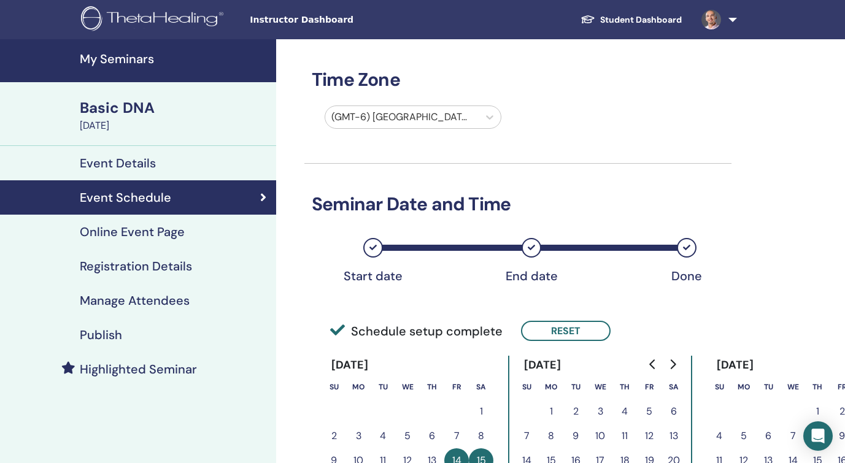
click at [113, 167] on h4 "Event Details" at bounding box center [118, 163] width 76 height 15
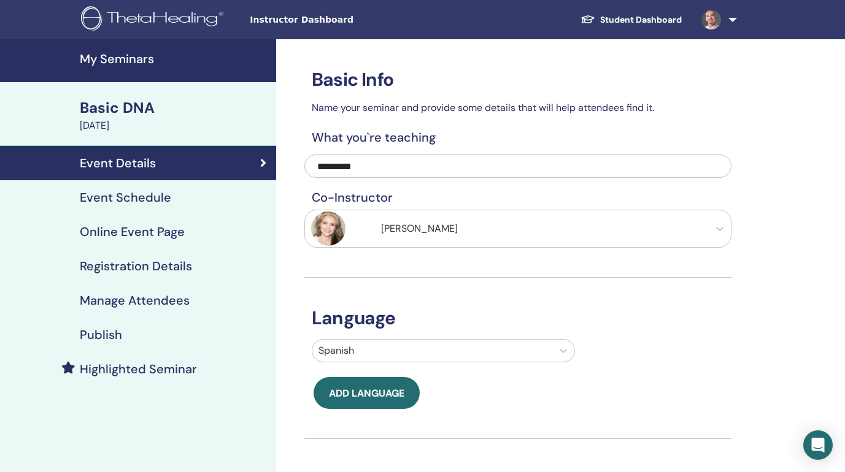
click at [113, 269] on h4 "Registration Details" at bounding box center [136, 266] width 112 height 15
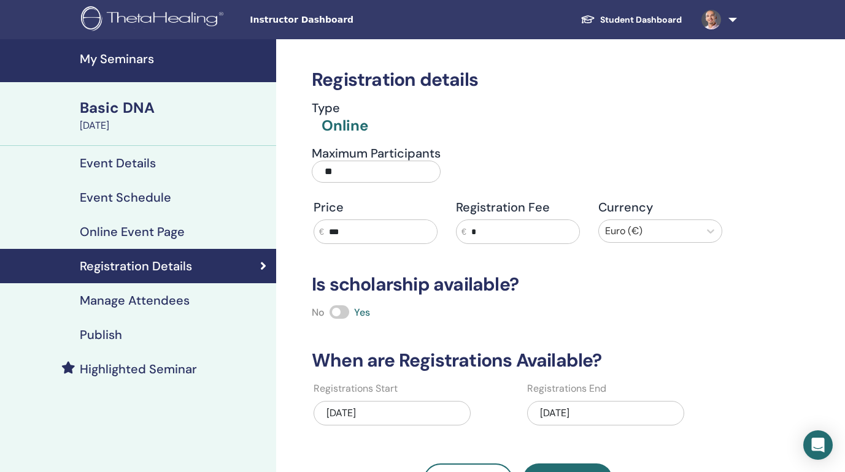
click at [356, 233] on input "***" at bounding box center [380, 231] width 113 height 23
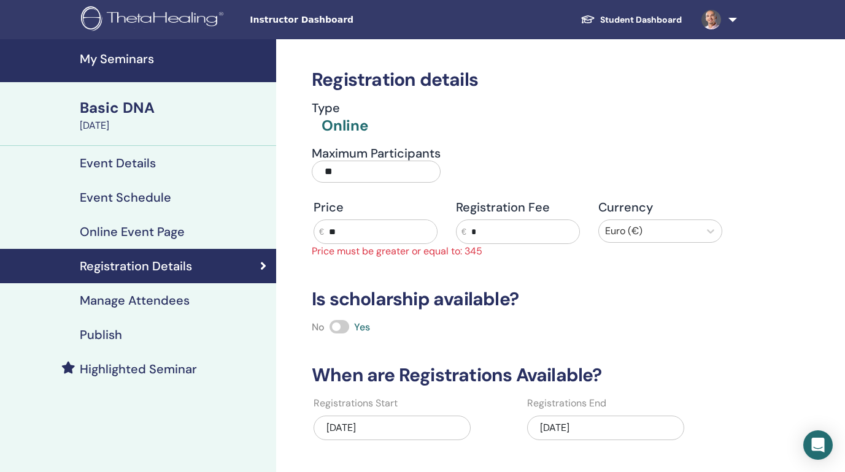
type input "*"
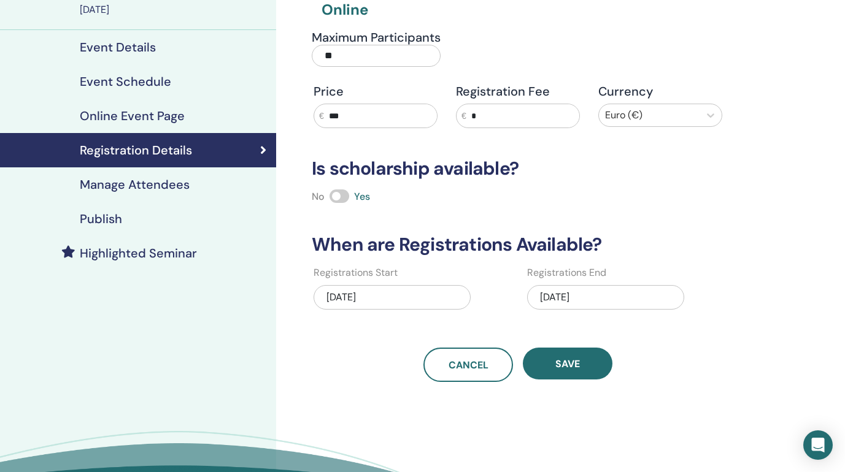
scroll to position [128, 0]
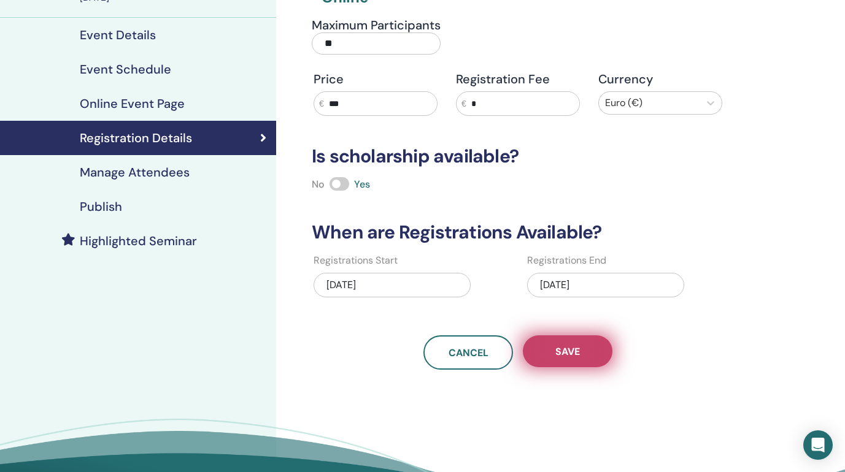
type input "***"
click at [569, 351] on span "Save" at bounding box center [567, 351] width 25 height 13
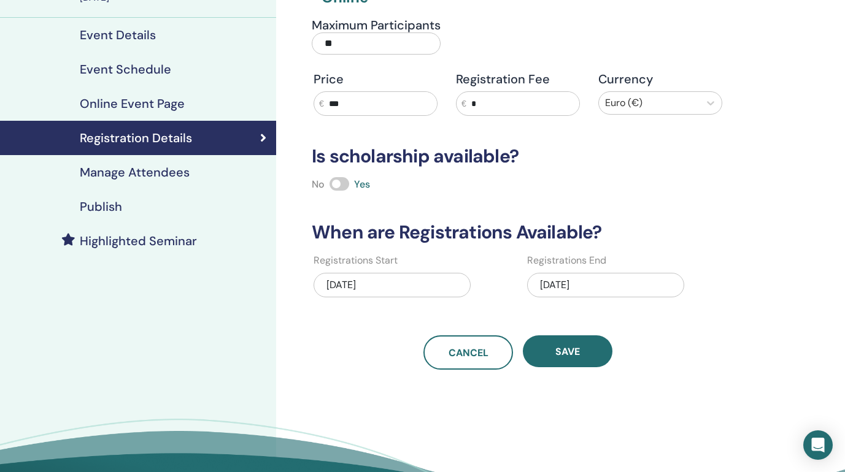
click at [569, 351] on span "Save" at bounding box center [567, 351] width 25 height 13
click at [91, 205] on h4 "Publish" at bounding box center [101, 206] width 42 height 15
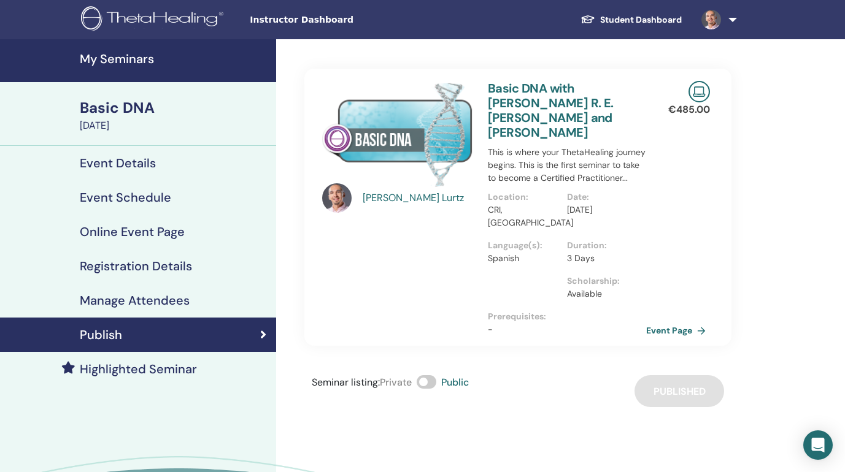
click at [123, 62] on h4 "My Seminars" at bounding box center [174, 59] width 189 height 15
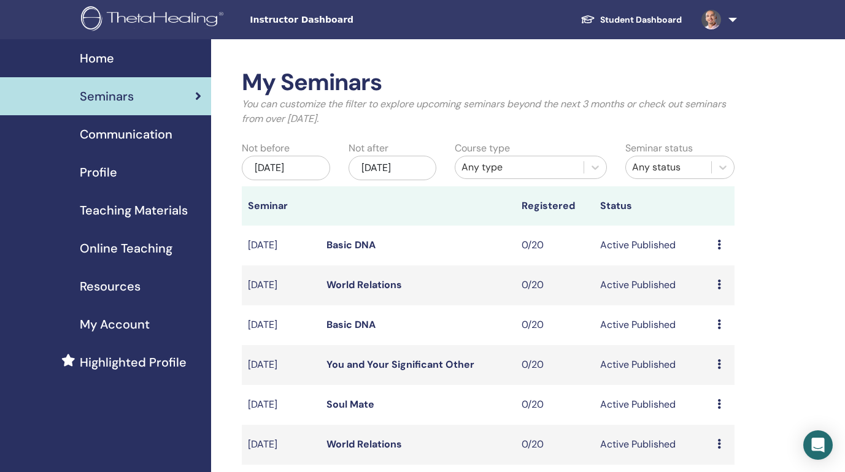
click at [385, 167] on div "[DATE]" at bounding box center [392, 168] width 88 height 25
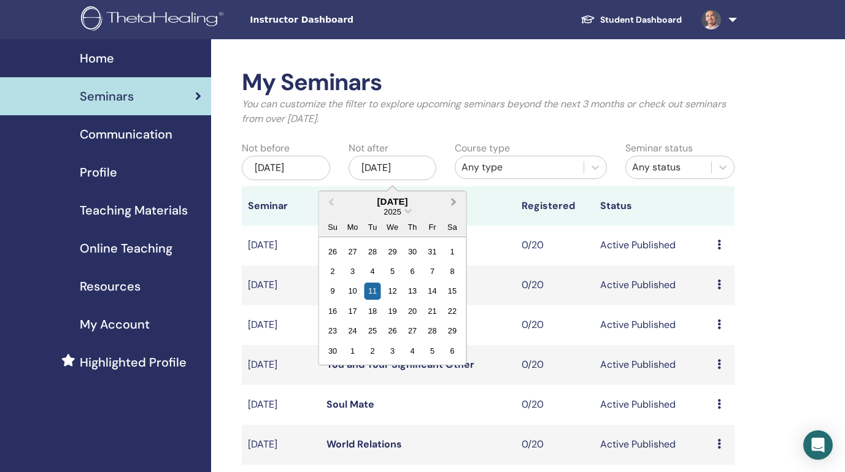
click at [453, 200] on span "Next Month" at bounding box center [453, 201] width 0 height 13
click at [391, 331] on div "31" at bounding box center [392, 331] width 17 height 17
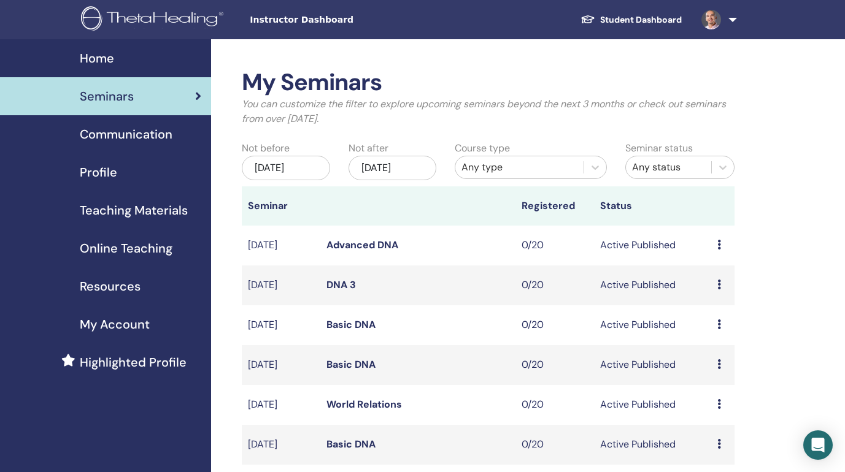
click at [342, 243] on link "Advanced DNA" at bounding box center [362, 245] width 72 height 13
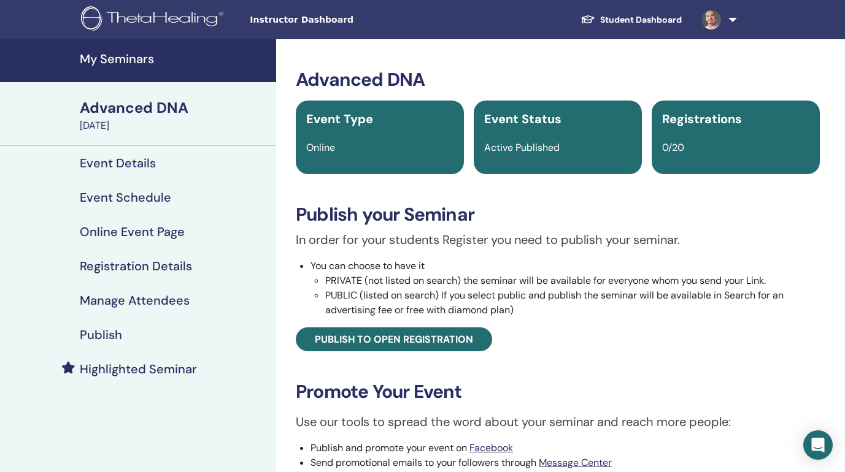
click at [113, 163] on h4 "Event Details" at bounding box center [118, 163] width 76 height 15
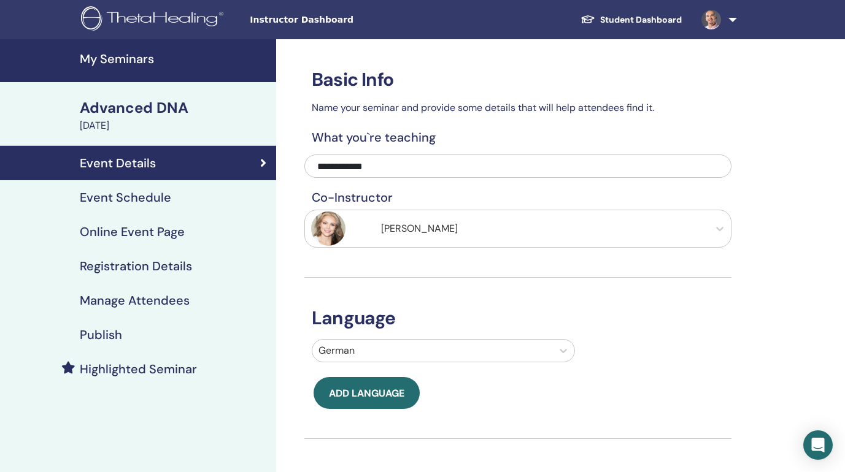
click at [114, 202] on h4 "Event Schedule" at bounding box center [125, 197] width 91 height 15
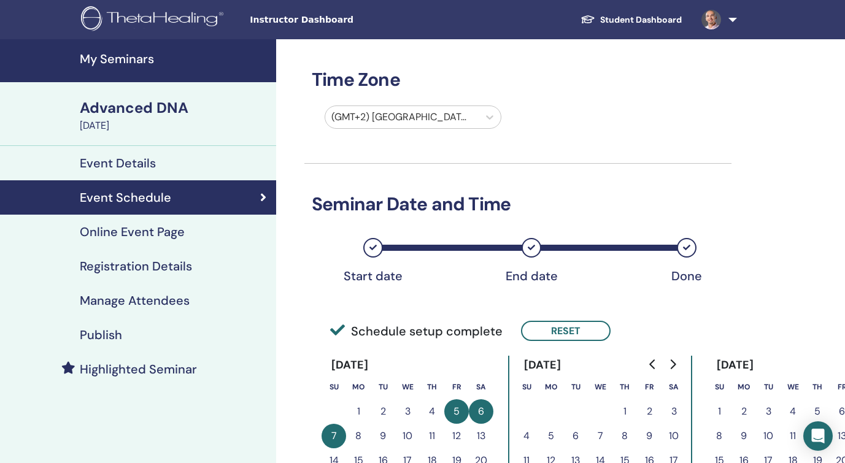
click at [118, 238] on h4 "Online Event Page" at bounding box center [132, 231] width 105 height 15
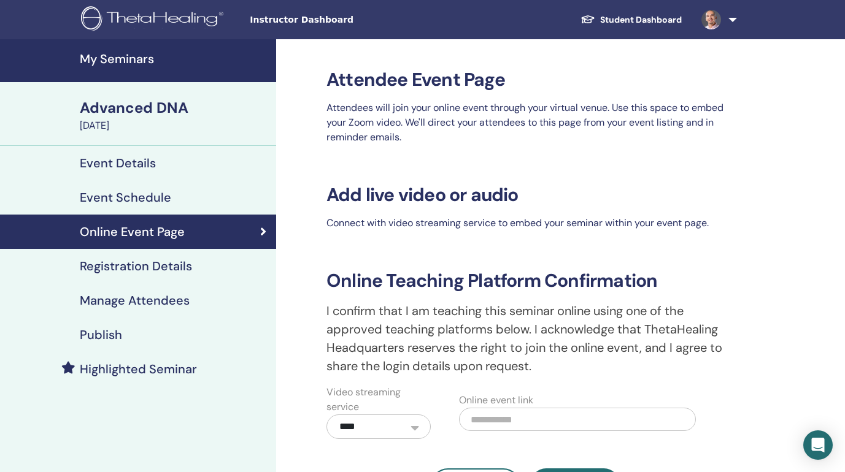
click at [123, 267] on h4 "Registration Details" at bounding box center [136, 266] width 112 height 15
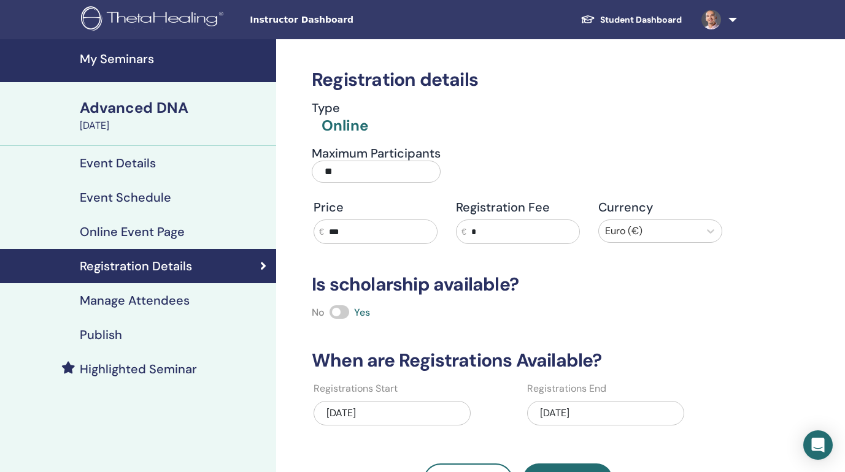
click at [114, 336] on h4 "Publish" at bounding box center [101, 335] width 42 height 15
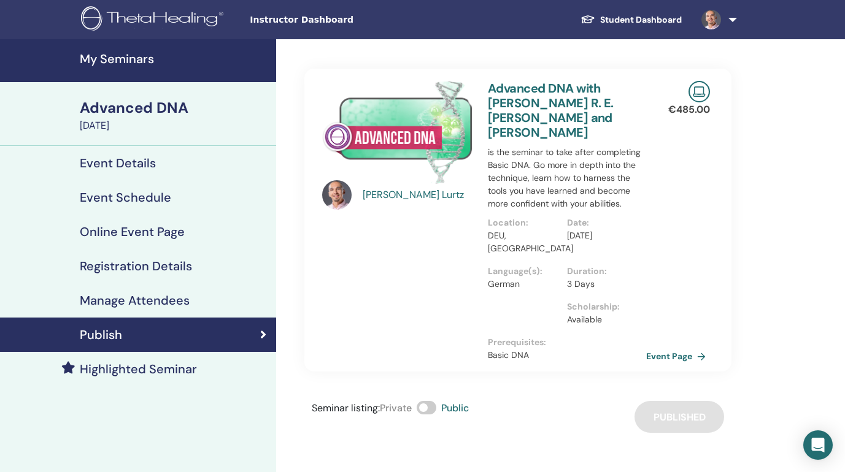
click at [132, 56] on h4 "My Seminars" at bounding box center [174, 59] width 189 height 15
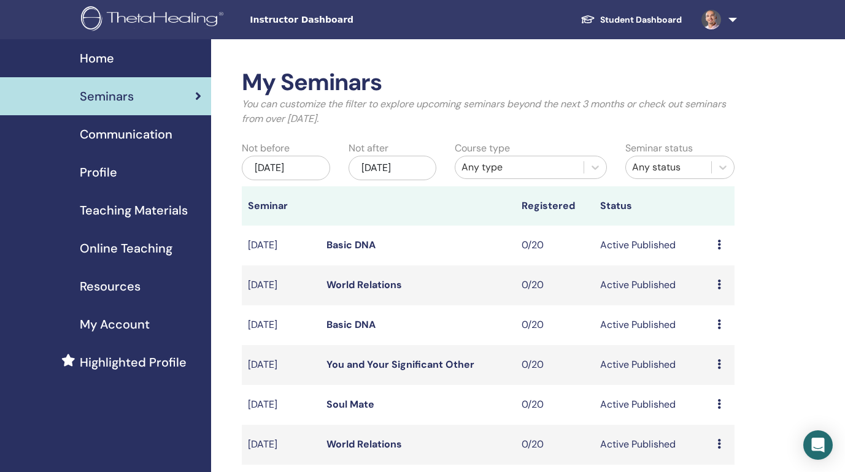
click at [389, 166] on div "Nov/11, 2025" at bounding box center [392, 168] width 88 height 25
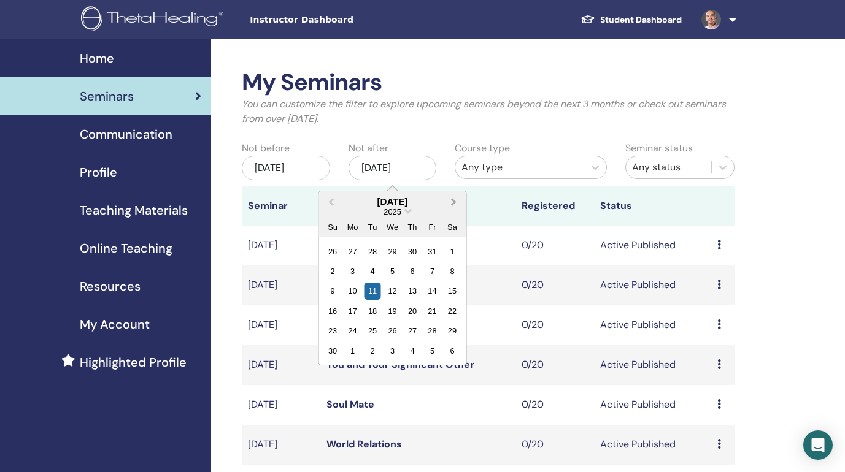
click at [455, 203] on button "Next Month" at bounding box center [455, 203] width 20 height 20
click at [393, 331] on div "31" at bounding box center [392, 331] width 17 height 17
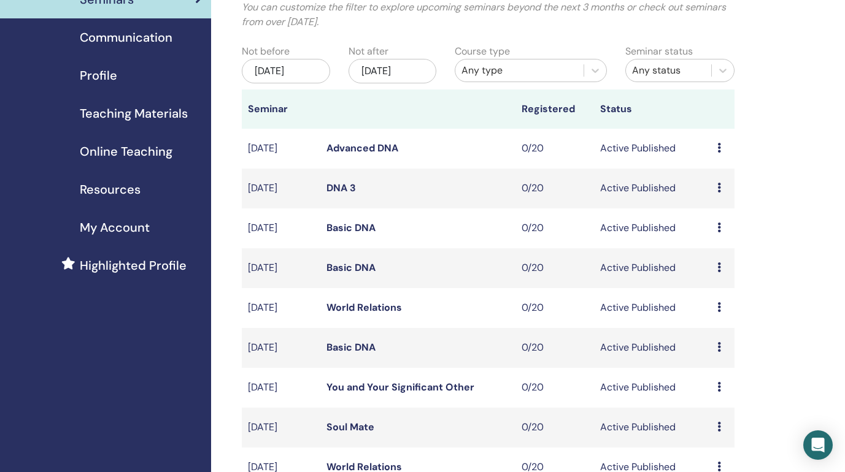
scroll to position [98, 0]
click at [331, 186] on link "DNA 3" at bounding box center [340, 187] width 29 height 13
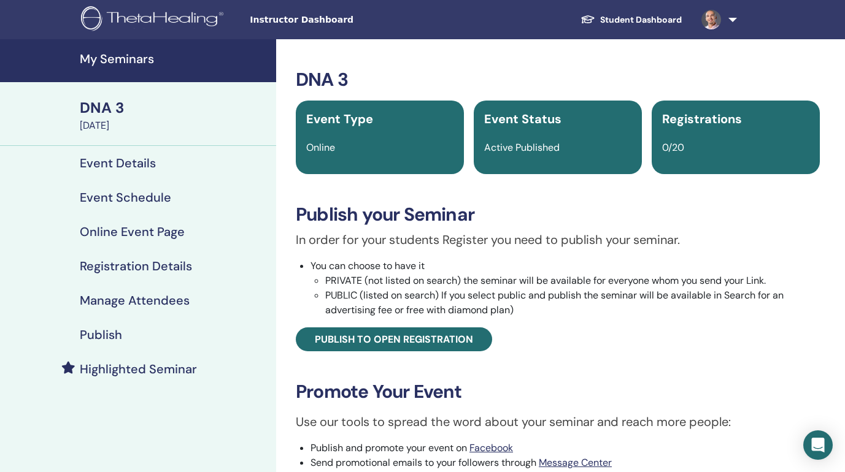
click at [118, 202] on h4 "Event Schedule" at bounding box center [125, 197] width 91 height 15
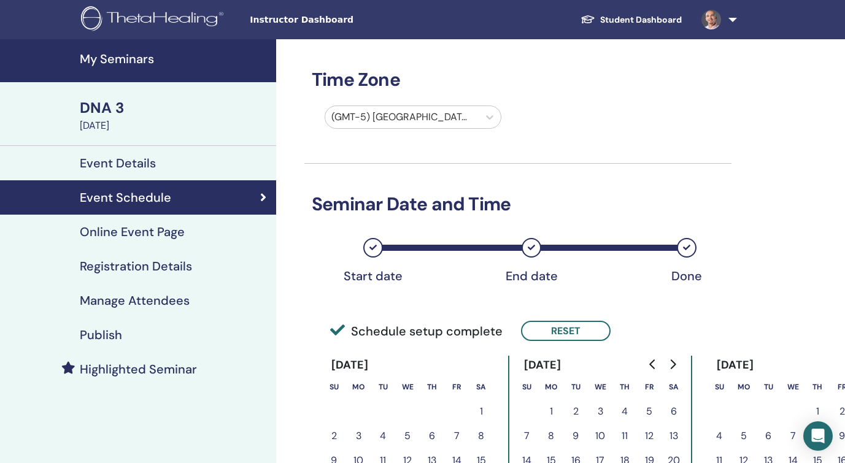
click at [120, 229] on h4 "Online Event Page" at bounding box center [132, 231] width 105 height 15
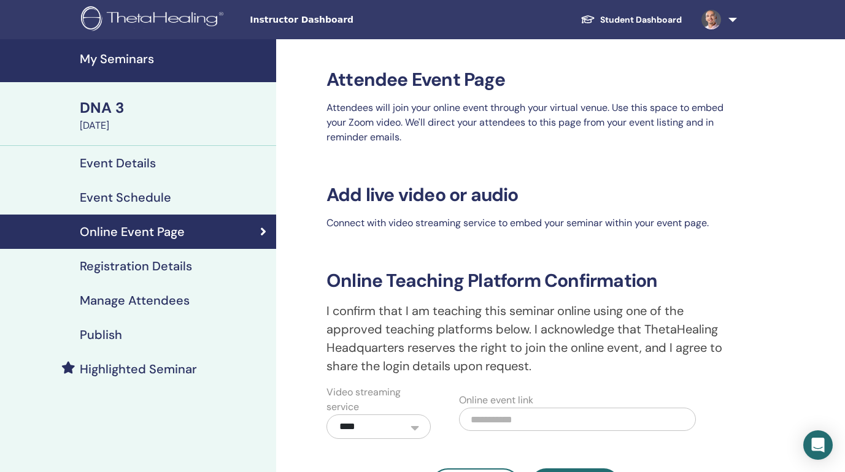
click at [121, 269] on h4 "Registration Details" at bounding box center [136, 266] width 112 height 15
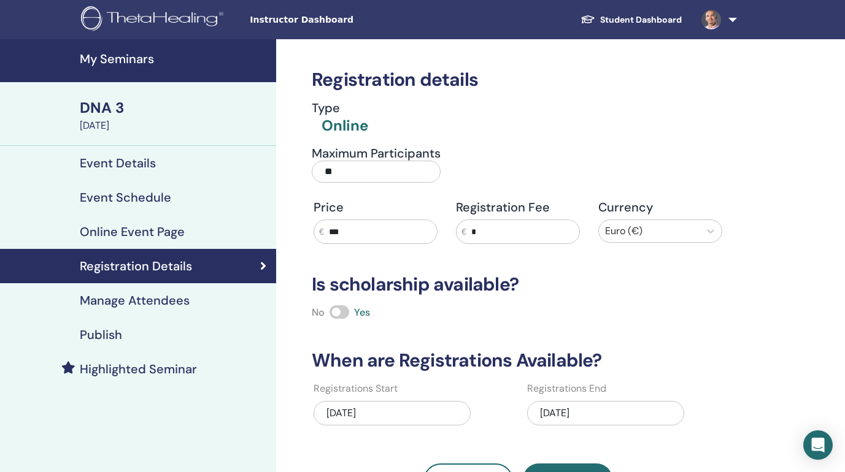
click at [105, 342] on h4 "Publish" at bounding box center [101, 335] width 42 height 15
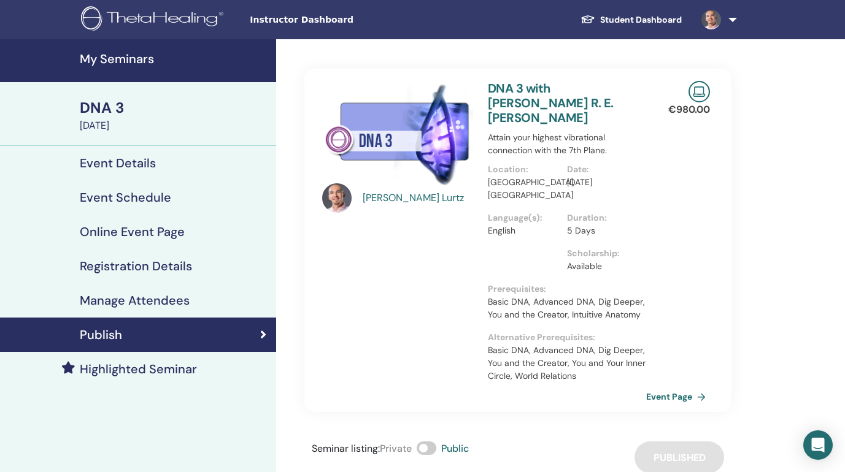
click at [123, 53] on h4 "My Seminars" at bounding box center [174, 59] width 189 height 15
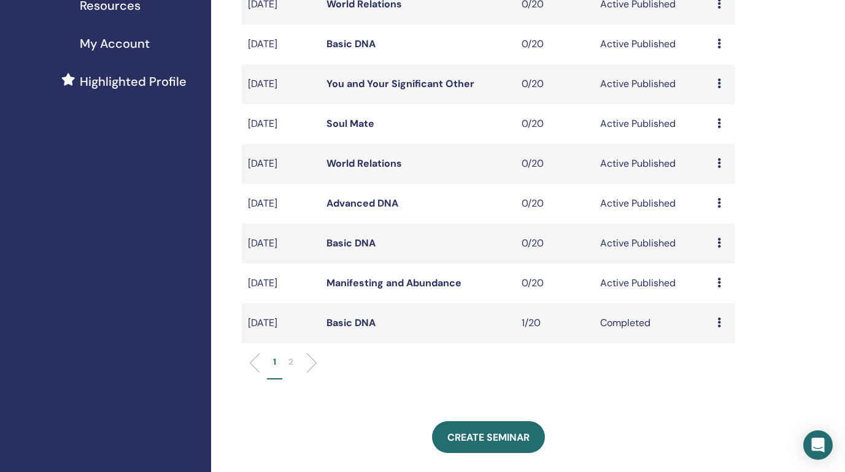
scroll to position [282, 0]
click at [294, 363] on li "2" at bounding box center [290, 367] width 17 height 24
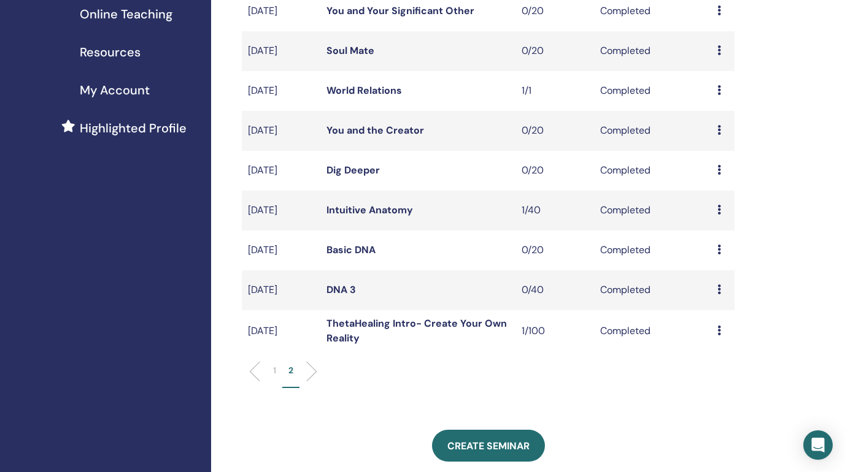
scroll to position [256, 0]
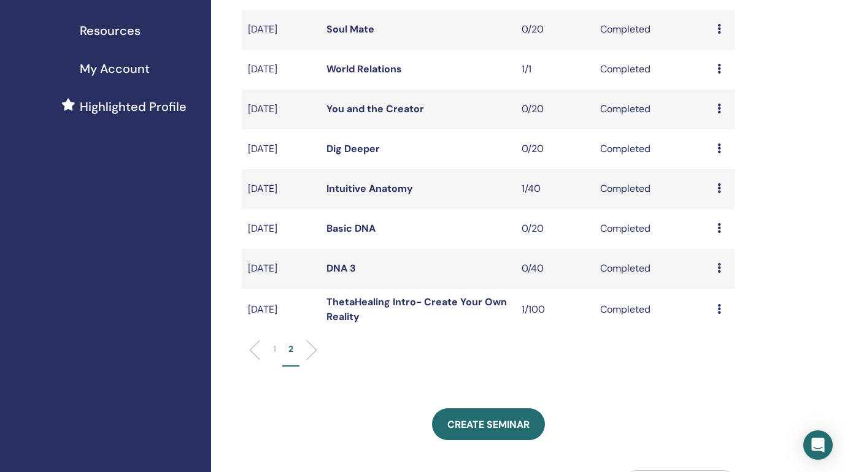
click at [275, 349] on p "1" at bounding box center [274, 349] width 3 height 13
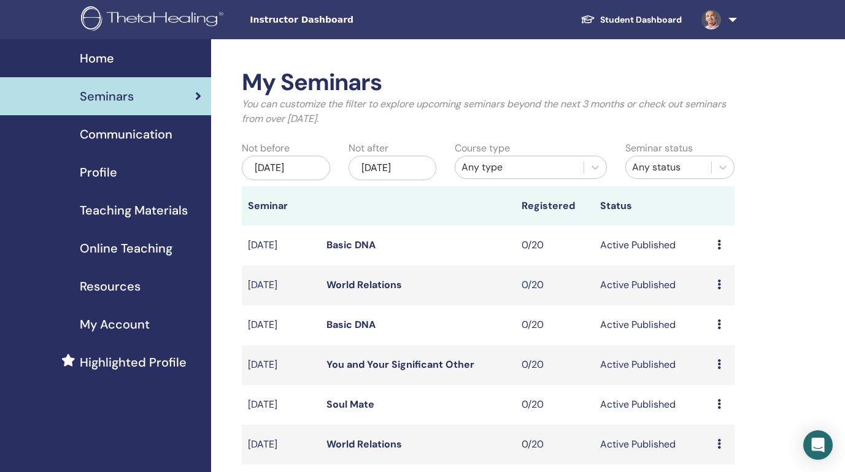
scroll to position [0, 0]
click at [298, 25] on span "Instructor Dashboard" at bounding box center [342, 19] width 184 height 13
click at [734, 19] on link at bounding box center [716, 19] width 50 height 39
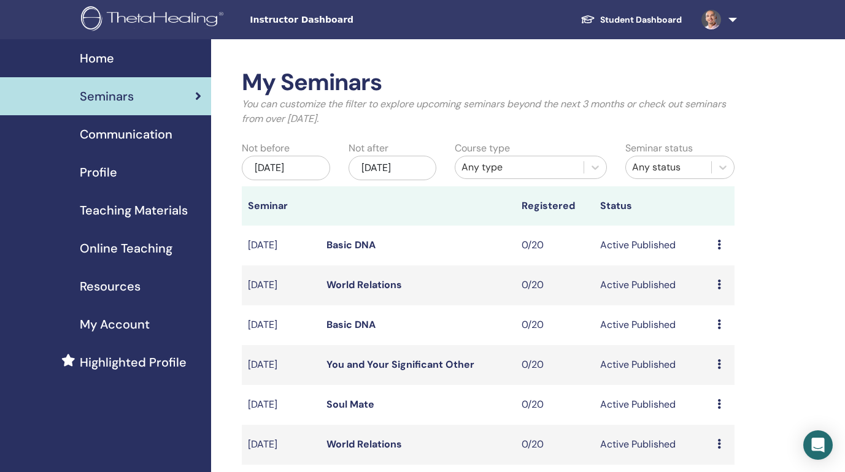
click at [89, 62] on span "Home" at bounding box center [97, 58] width 34 height 18
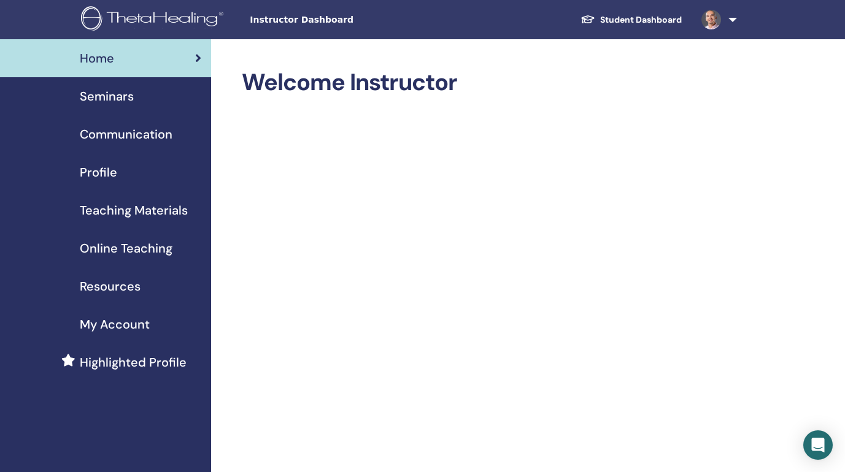
click at [734, 20] on link at bounding box center [716, 19] width 50 height 39
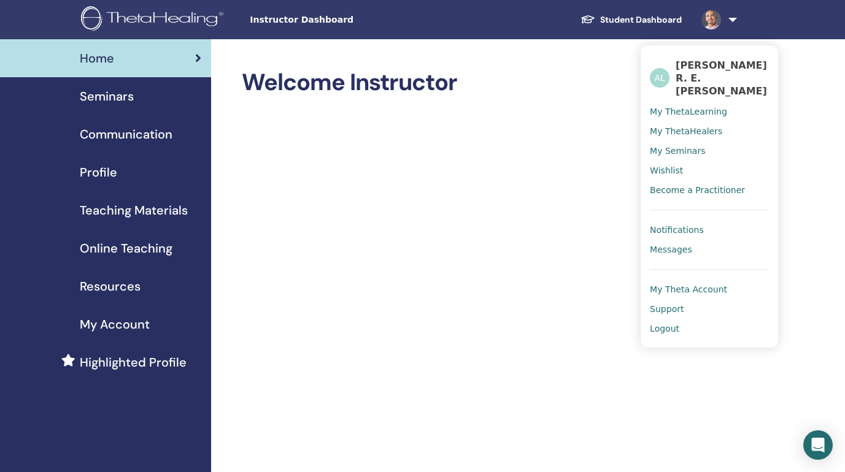
click at [665, 323] on span "Logout" at bounding box center [663, 328] width 29 height 11
